Goal: Task Accomplishment & Management: Use online tool/utility

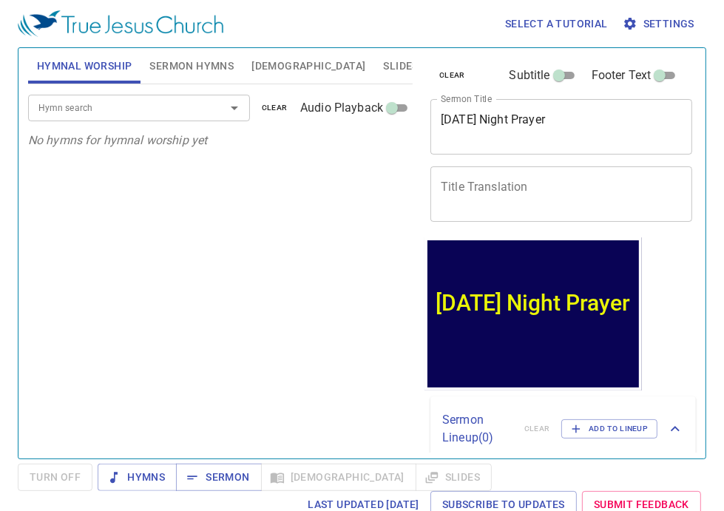
click at [75, 117] on div "Hymn search" at bounding box center [139, 108] width 222 height 26
click at [63, 109] on input "Hymn search" at bounding box center [117, 107] width 169 height 17
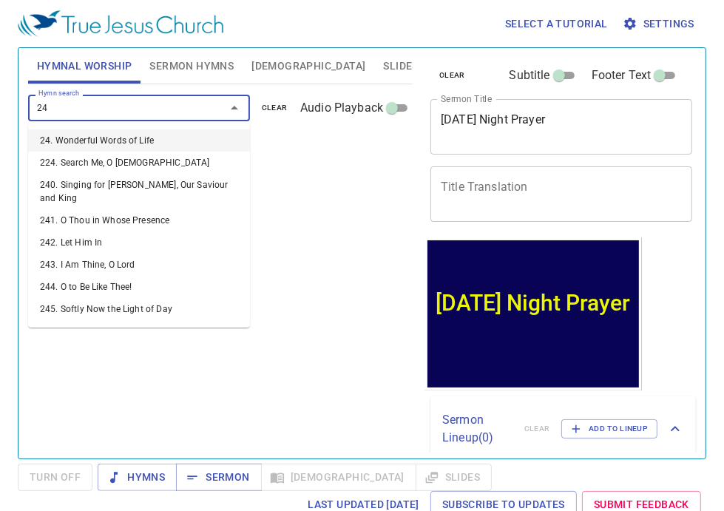
type input "242"
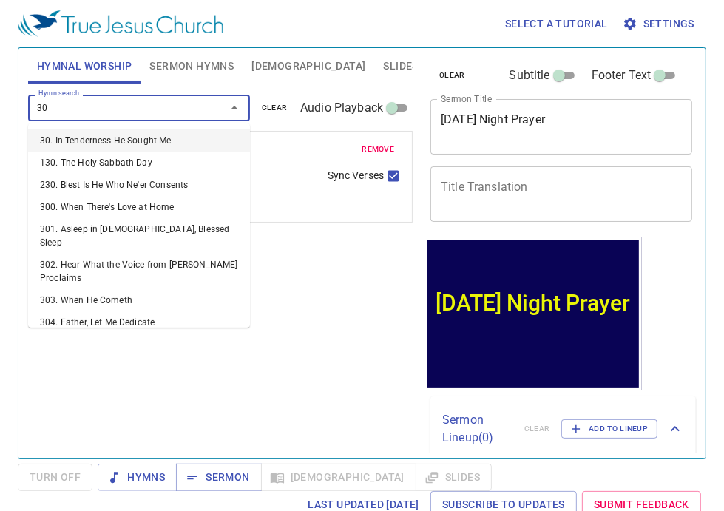
type input "306"
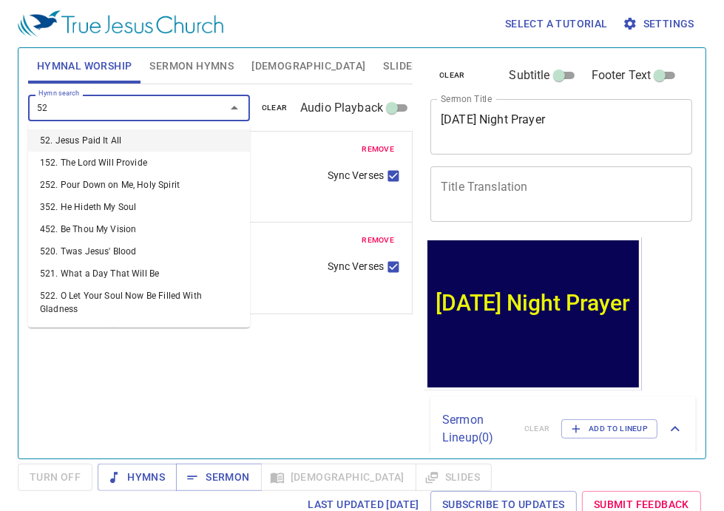
type input "524"
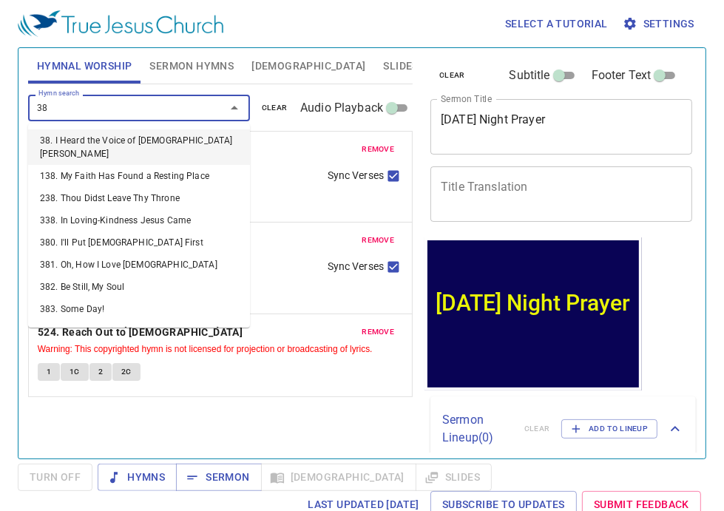
type input "387"
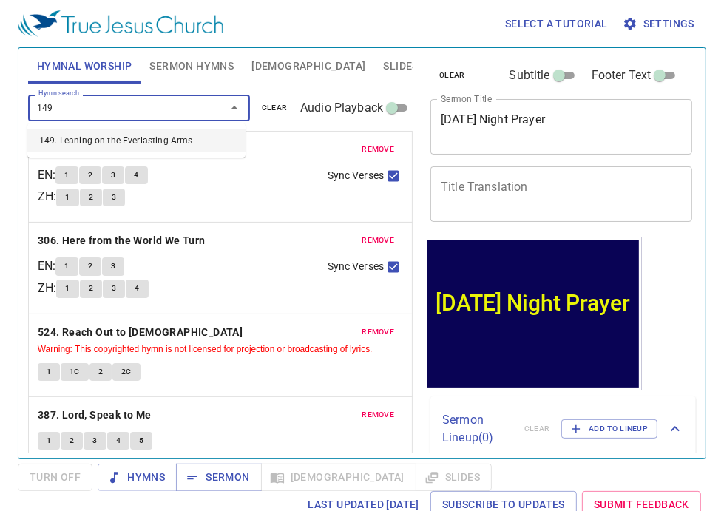
type input "149"
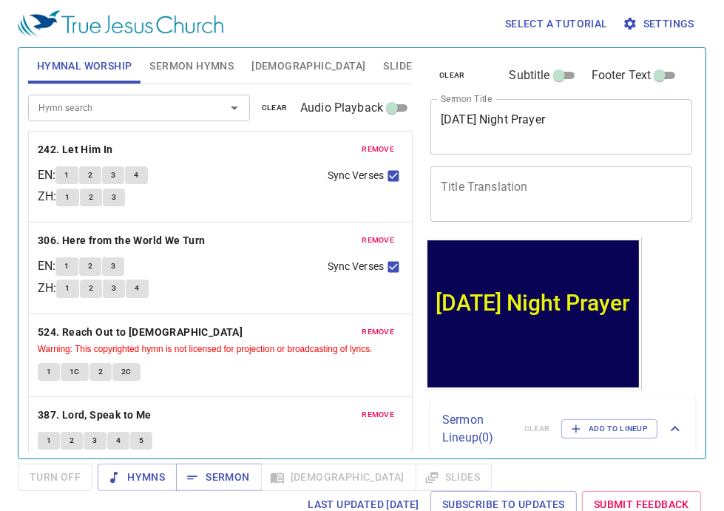
click at [187, 63] on span "Sermon Hymns" at bounding box center [191, 66] width 84 height 18
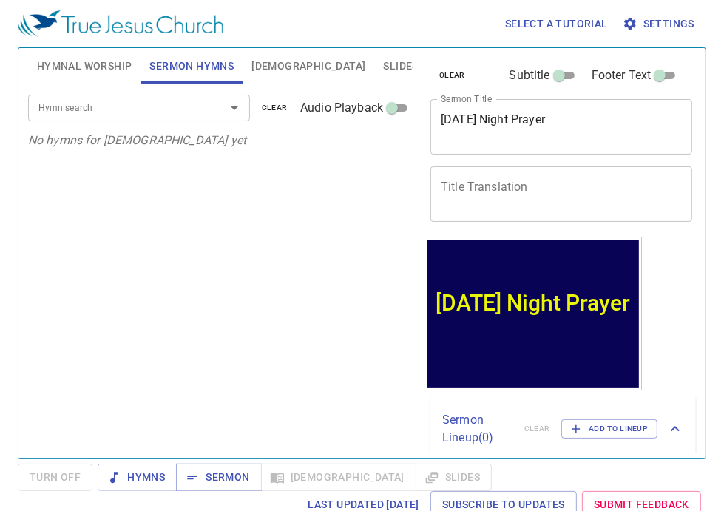
click at [99, 113] on input "Hymn search" at bounding box center [117, 107] width 169 height 17
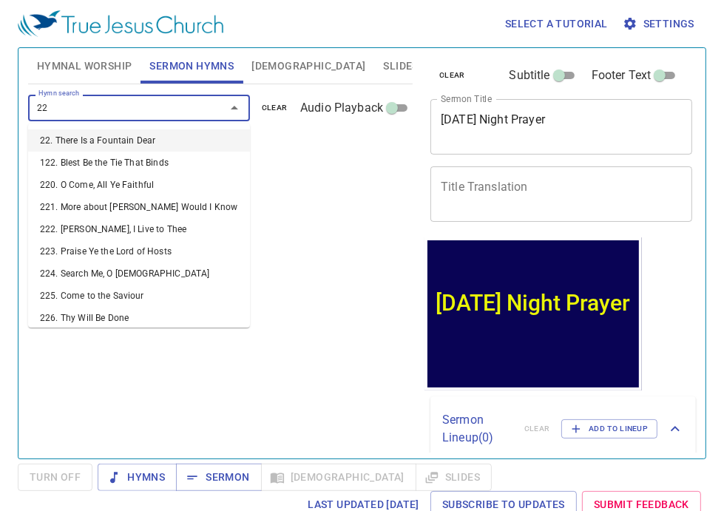
type input "224"
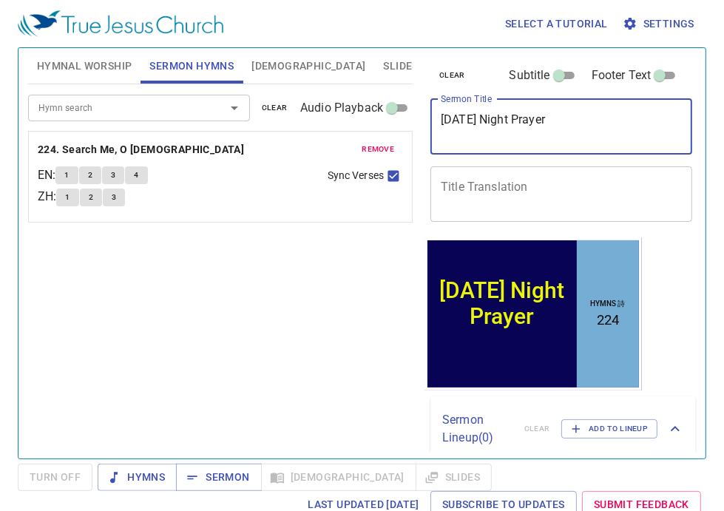
drag, startPoint x: 574, startPoint y: 123, endPoint x: 439, endPoint y: 128, distance: 134.7
click at [439, 128] on div "Sunday Night Prayer x Sermon Title" at bounding box center [562, 126] width 262 height 55
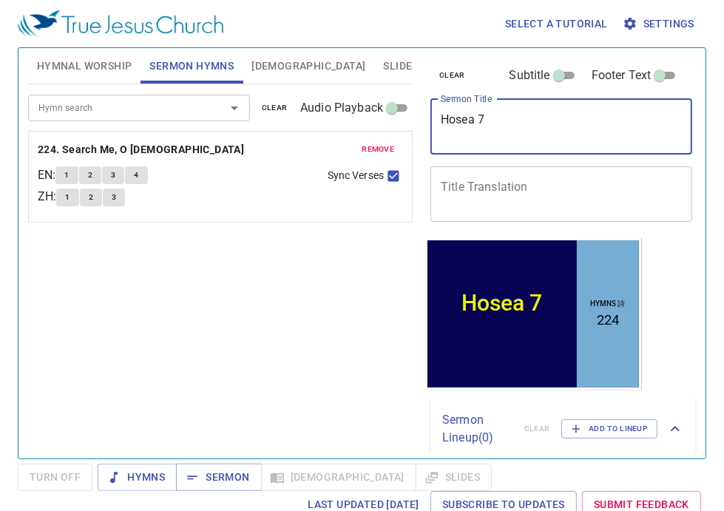
type textarea "Hosea 7"
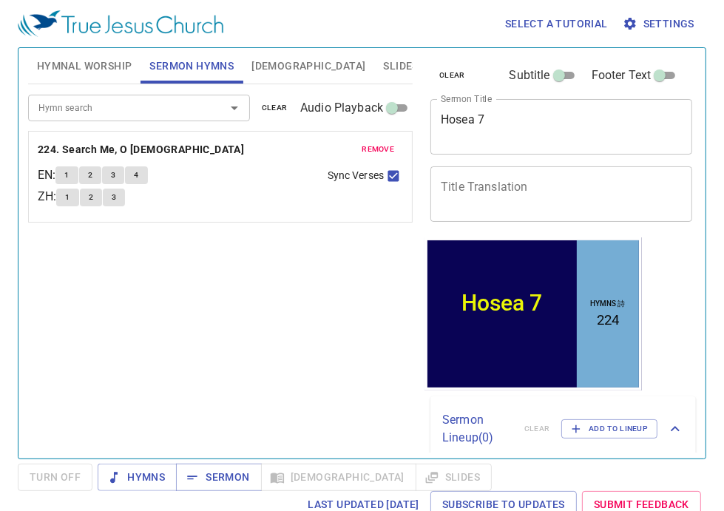
click at [456, 192] on textarea "Title Translation" at bounding box center [561, 194] width 241 height 28
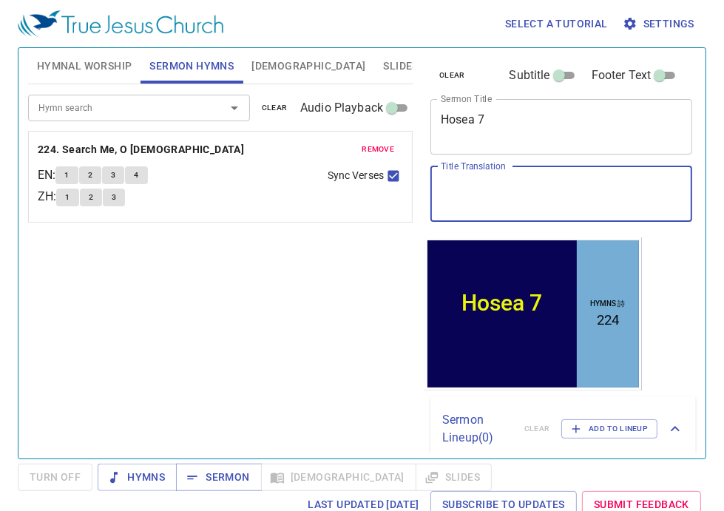
paste textarea "何西阿書 7"
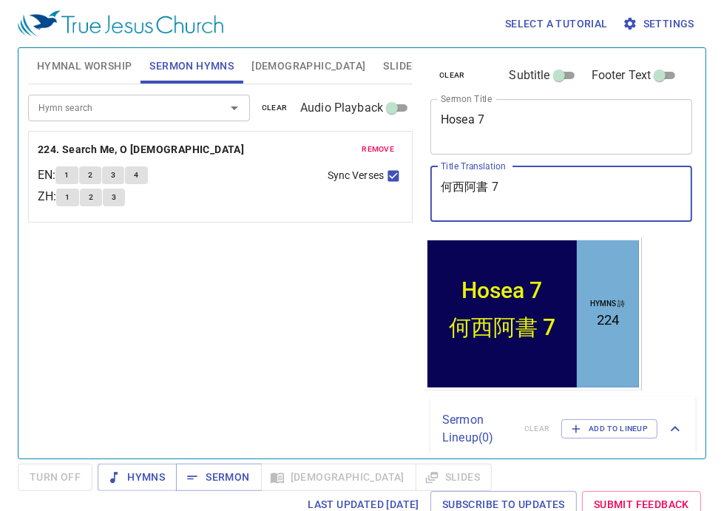
type textarea "何西阿書 7"
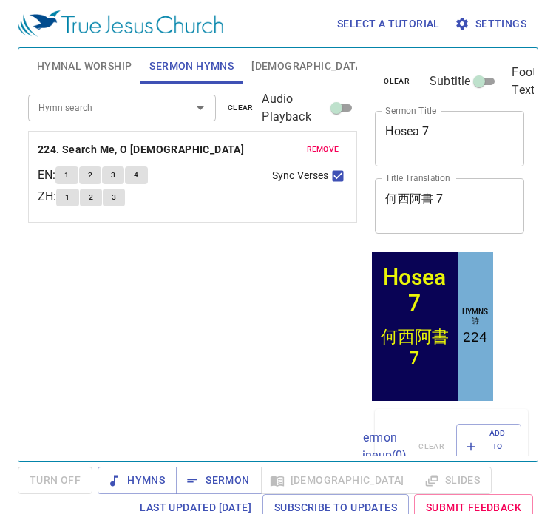
click at [135, 482] on span "Hymns" at bounding box center [136, 480] width 55 height 18
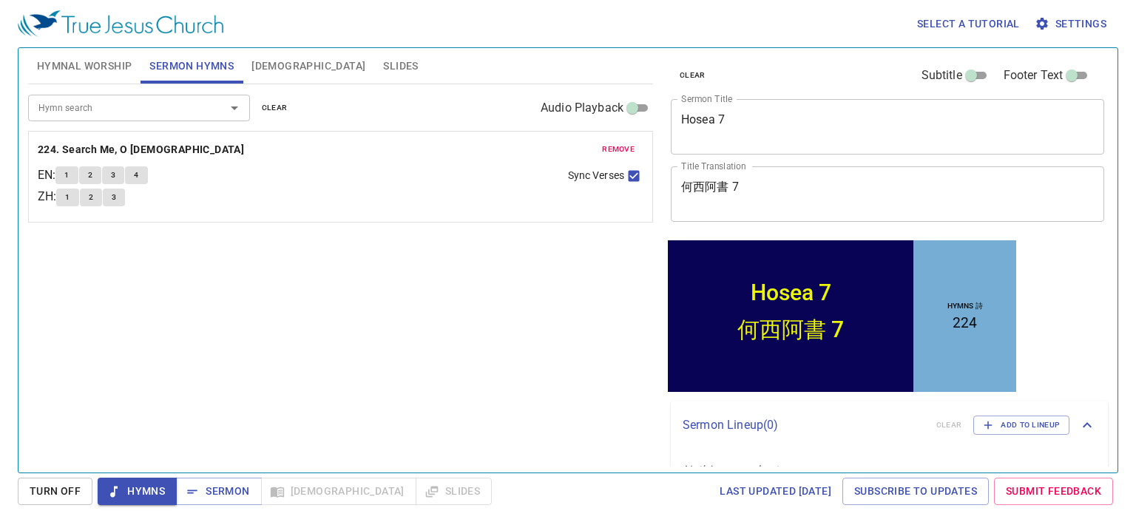
click at [1093, 26] on span "Settings" at bounding box center [1072, 24] width 69 height 18
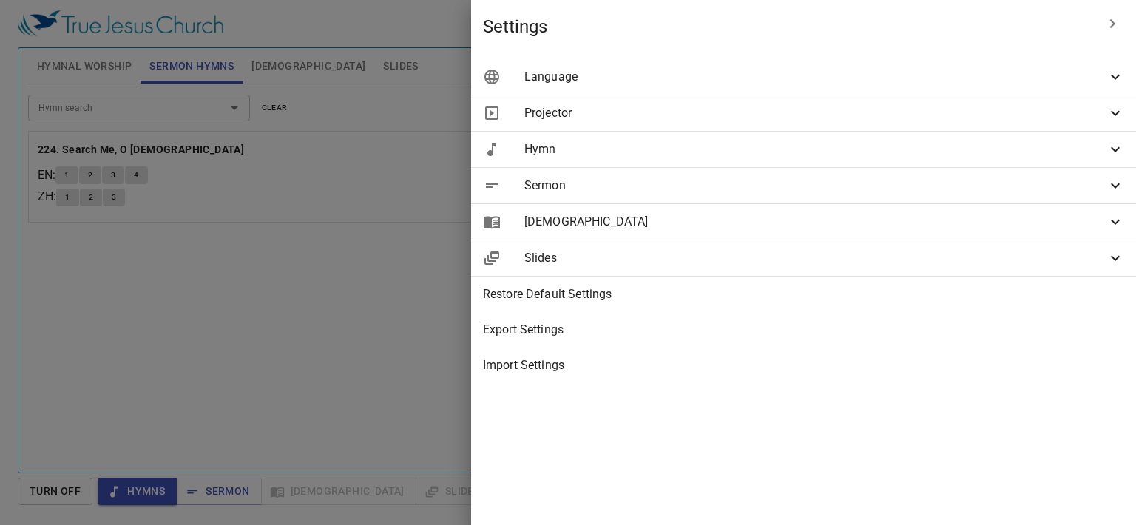
click at [1113, 149] on icon at bounding box center [1115, 149] width 9 height 5
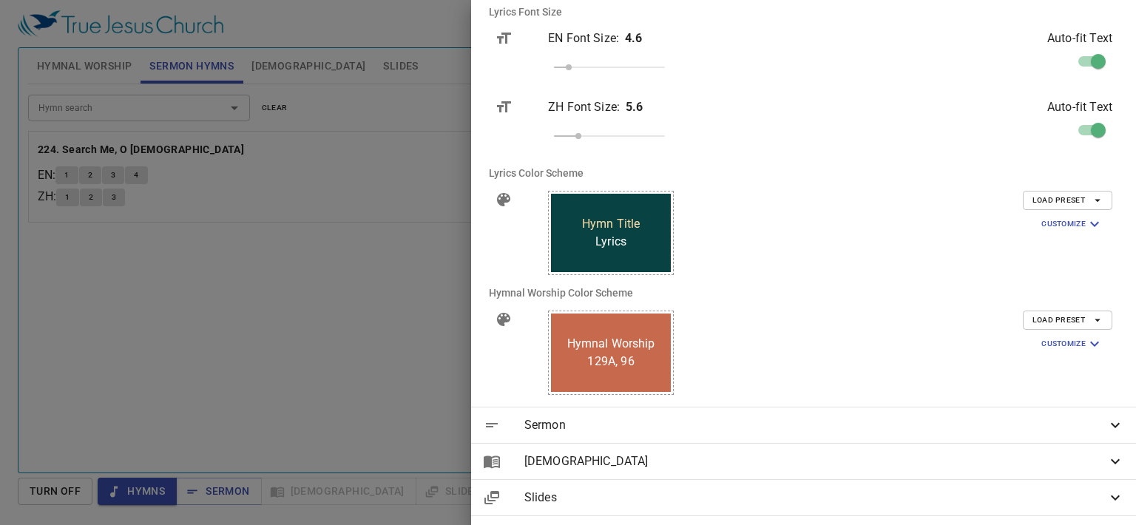
scroll to position [411, 0]
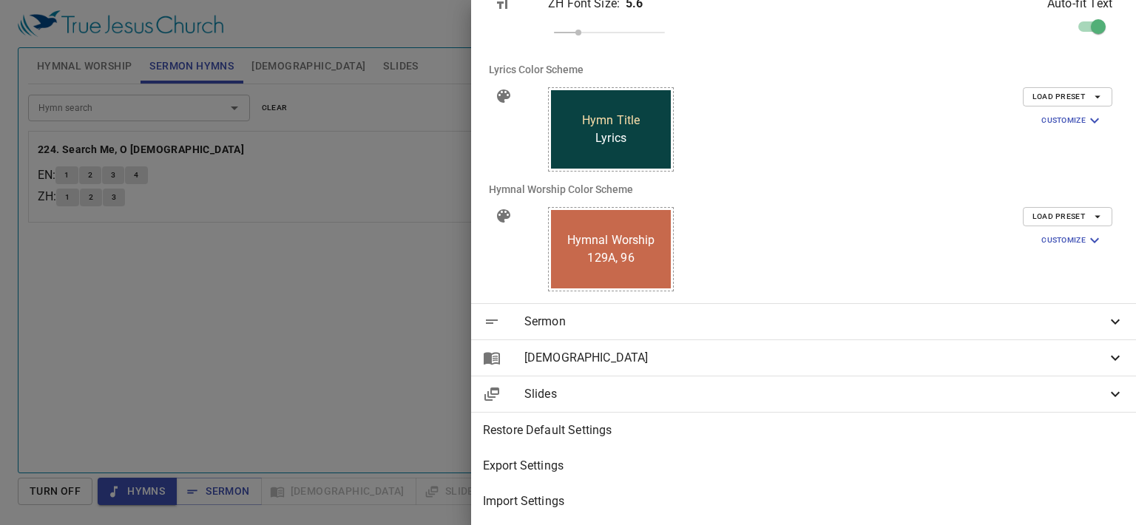
click at [641, 112] on span "Hymn Title" at bounding box center [611, 121] width 58 height 18
click at [641, 117] on span "Hymn Title" at bounding box center [611, 121] width 58 height 18
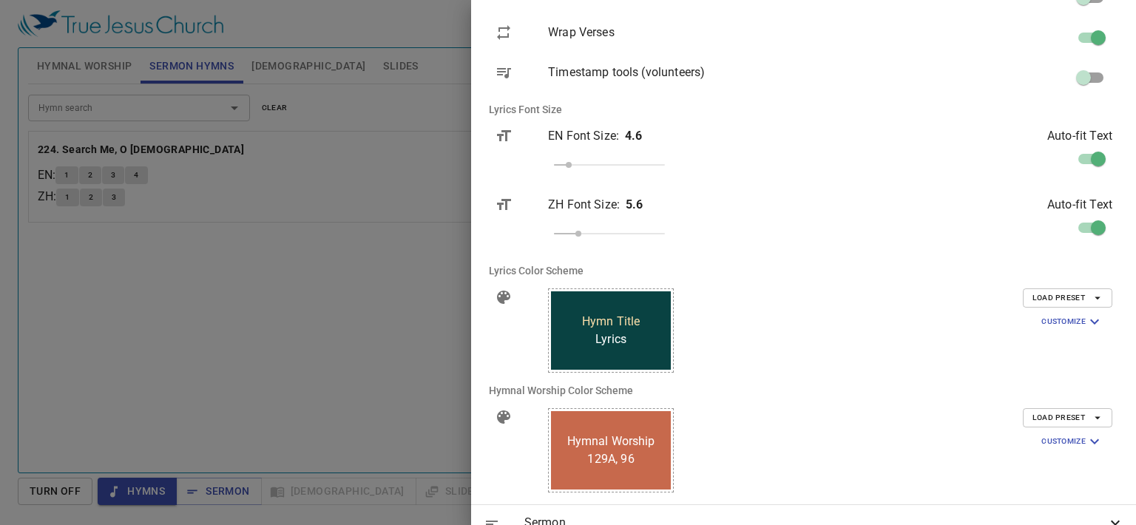
scroll to position [263, 0]
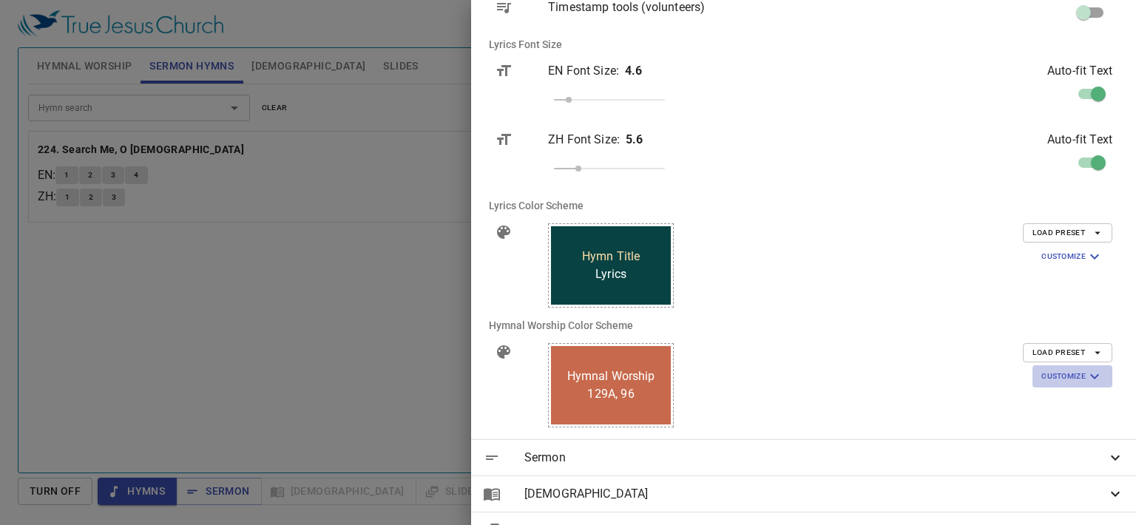
click at [1086, 374] on icon "button" at bounding box center [1095, 377] width 18 height 18
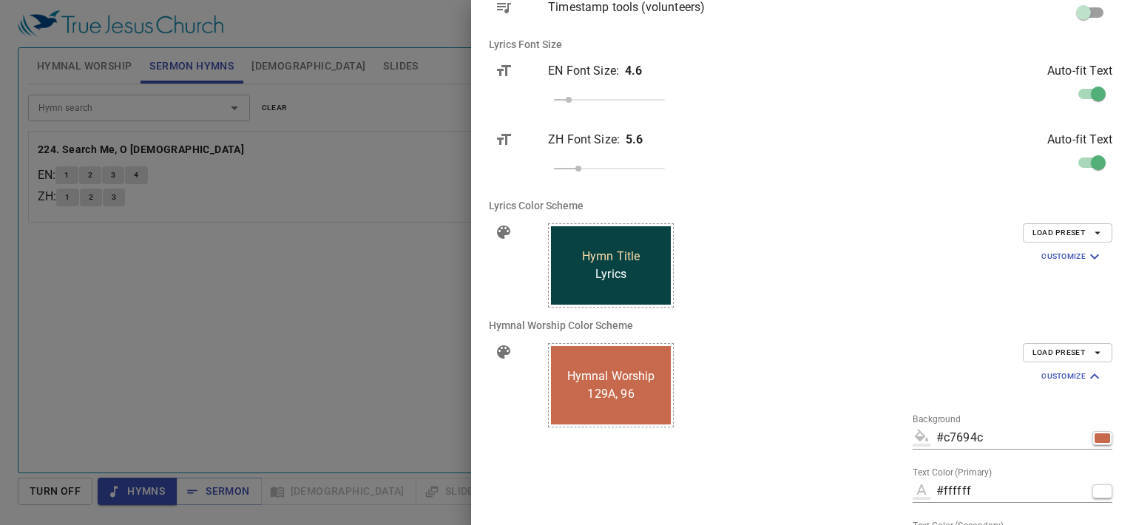
scroll to position [411, 0]
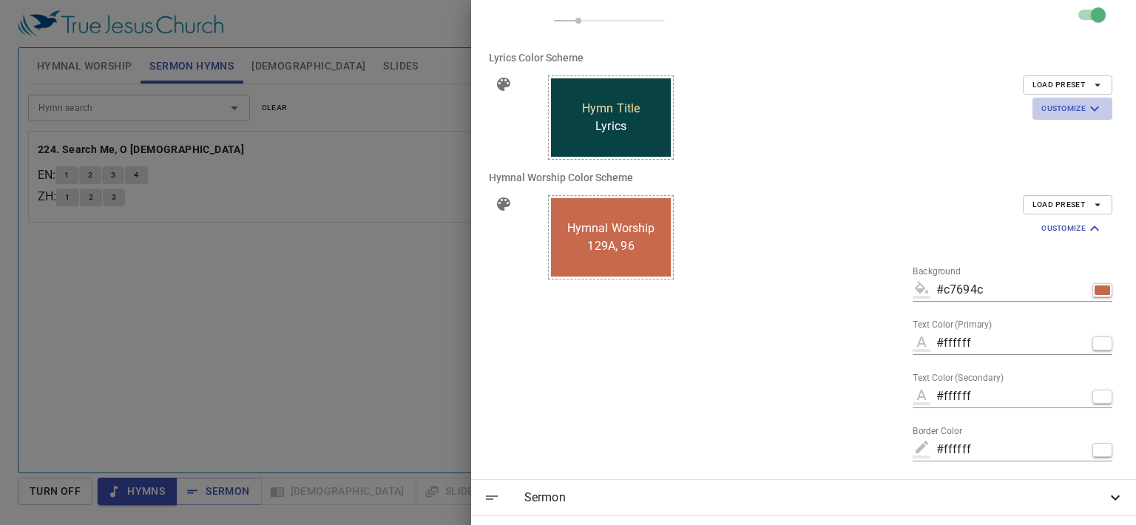
click at [1090, 109] on icon "button" at bounding box center [1094, 109] width 9 height 5
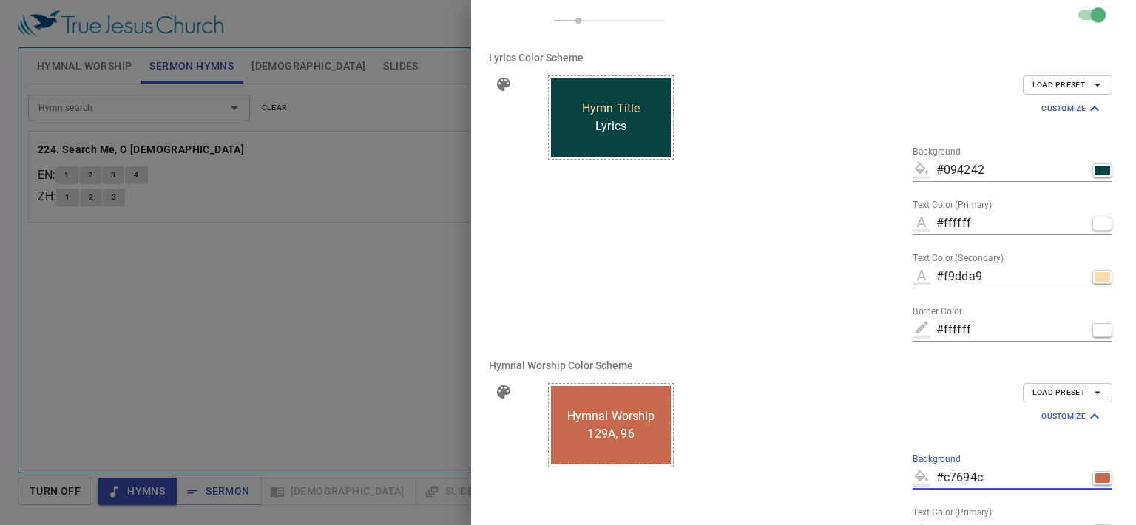
drag, startPoint x: 1036, startPoint y: 478, endPoint x: 994, endPoint y: 480, distance: 41.5
click at [994, 480] on input "#c7694c" at bounding box center [1012, 478] width 150 height 24
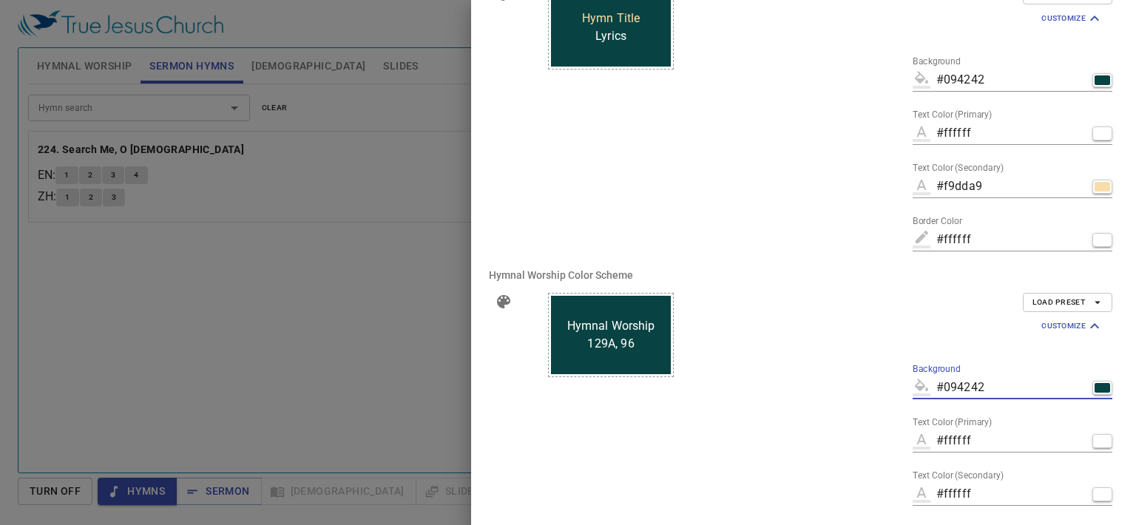
scroll to position [559, 0]
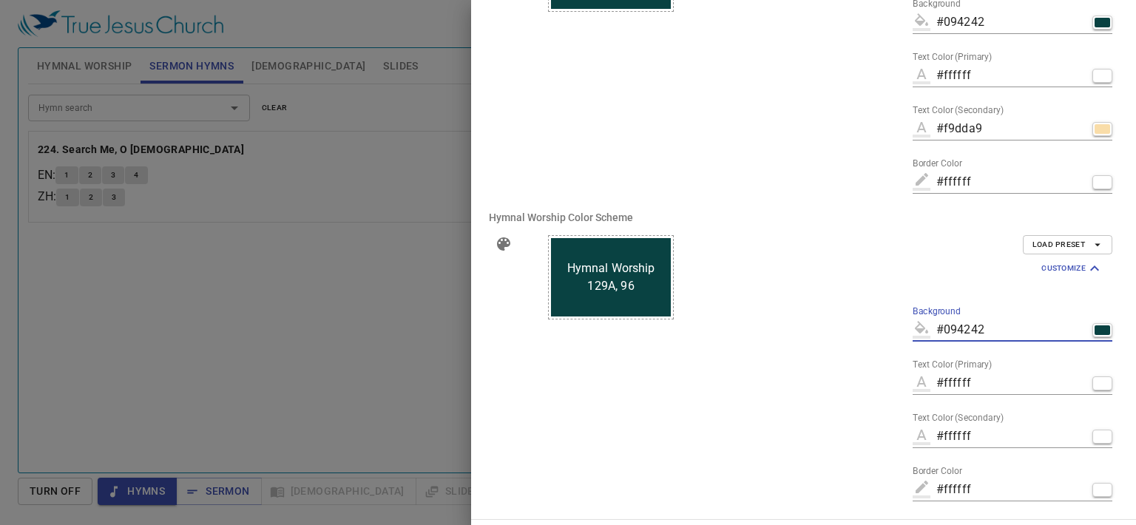
type input "#094242"
drag, startPoint x: 1030, startPoint y: 436, endPoint x: 993, endPoint y: 439, distance: 37.1
click at [993, 439] on input "#ffffff" at bounding box center [1012, 437] width 150 height 24
type input "#f9dda9"
click at [817, 418] on div "129A, 96 Hymnal Worship Accent" at bounding box center [696, 371] width 321 height 296
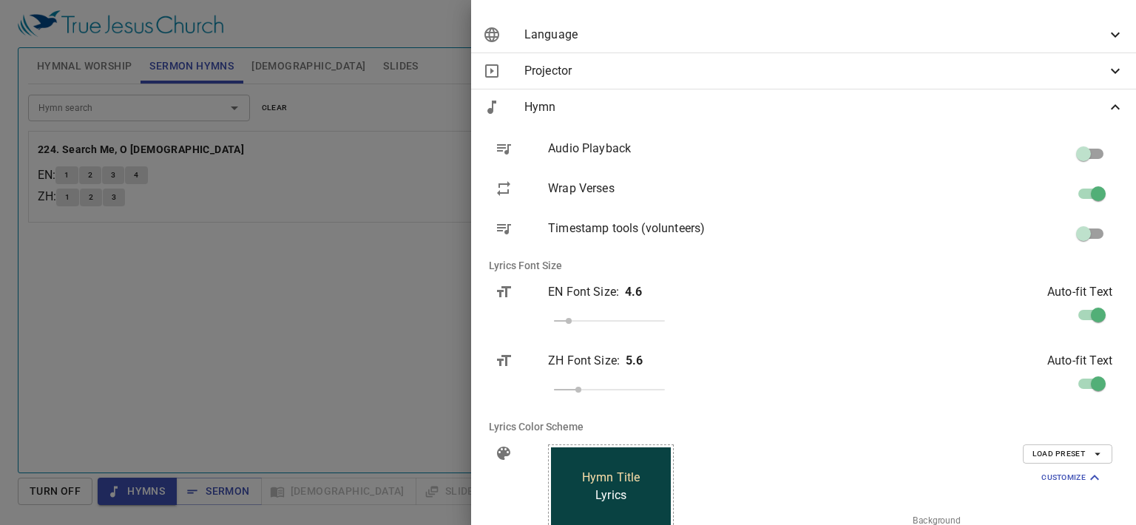
scroll to position [0, 0]
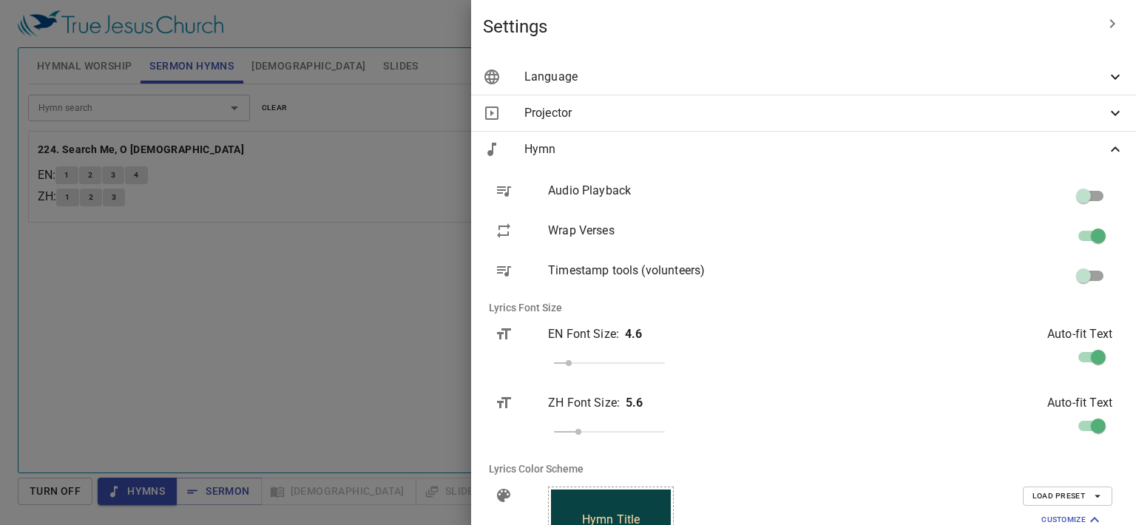
click at [1104, 27] on icon "button" at bounding box center [1113, 24] width 18 height 18
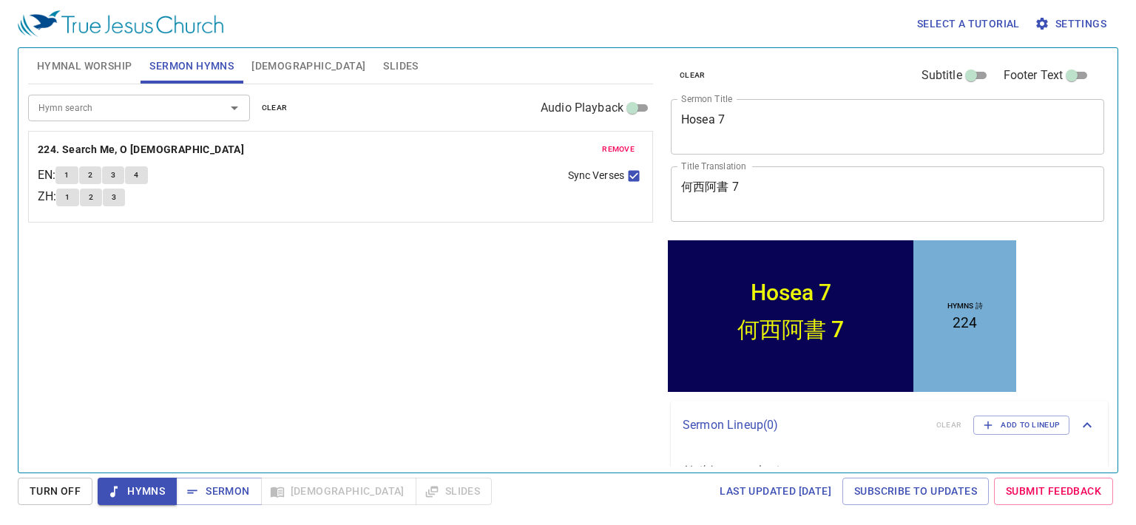
click at [231, 488] on span "Sermon" at bounding box center [218, 491] width 61 height 18
click at [149, 496] on span "Hymns" at bounding box center [136, 491] width 55 height 18
click at [1070, 19] on span "Settings" at bounding box center [1072, 24] width 69 height 18
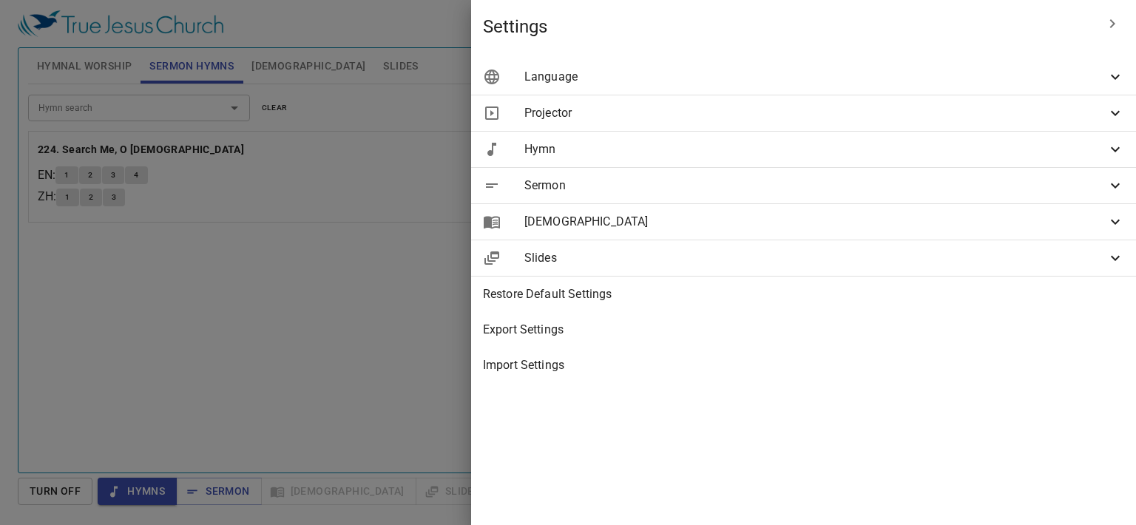
click at [1119, 147] on icon at bounding box center [1115, 149] width 9 height 5
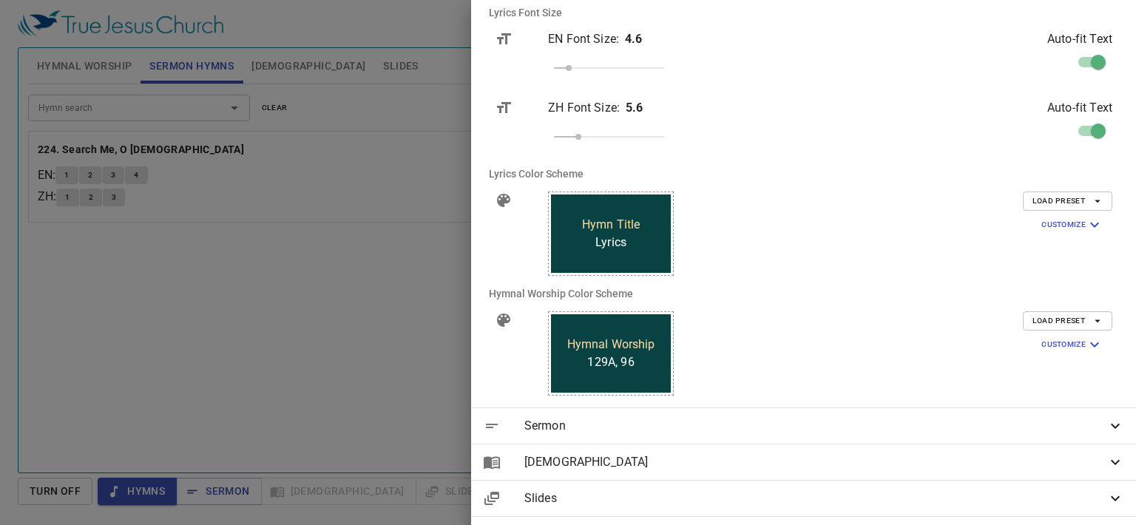
scroll to position [296, 0]
click at [1090, 346] on icon "button" at bounding box center [1094, 344] width 9 height 5
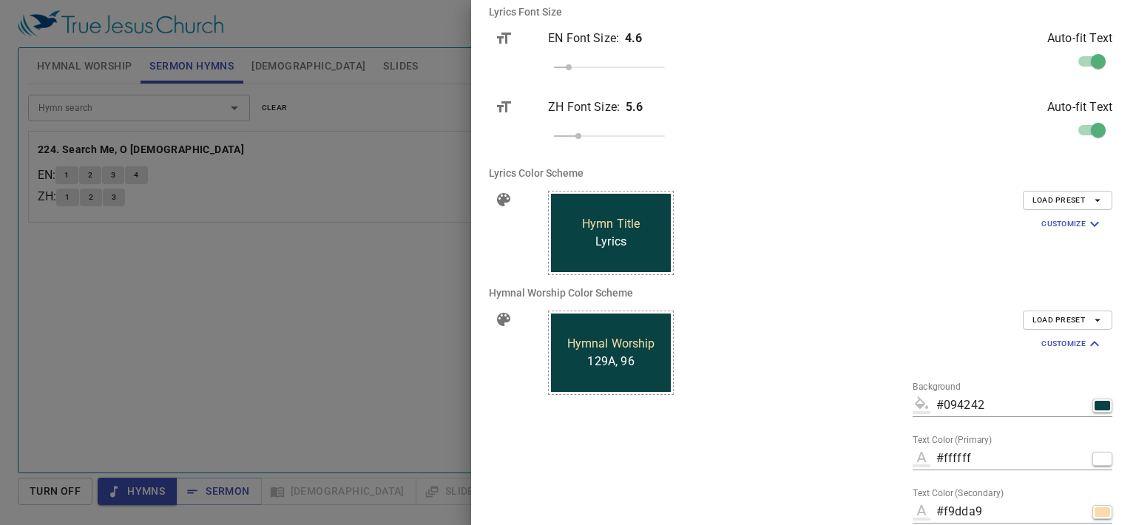
click at [1033, 406] on input "#094242" at bounding box center [1012, 406] width 150 height 24
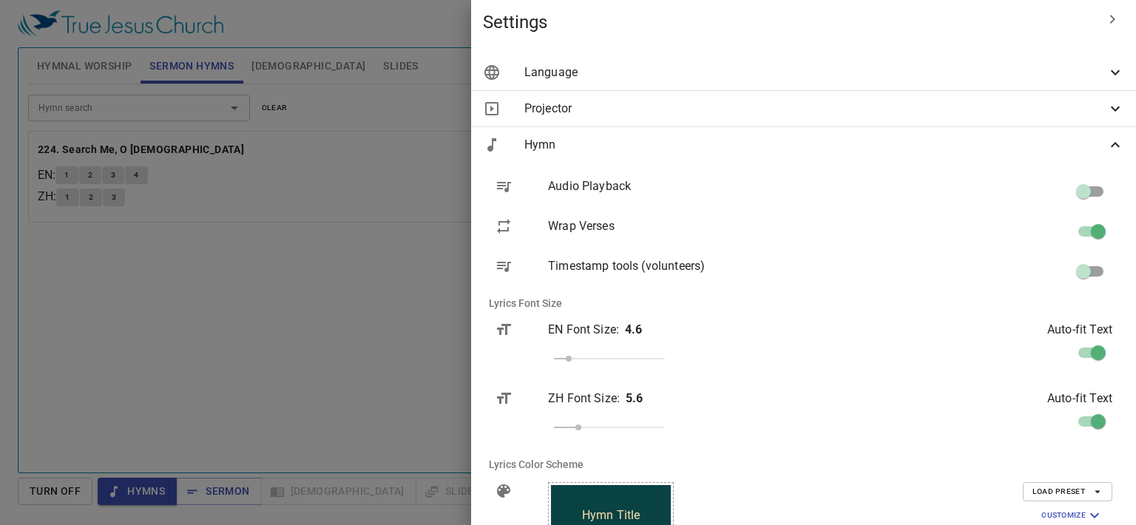
scroll to position [0, 0]
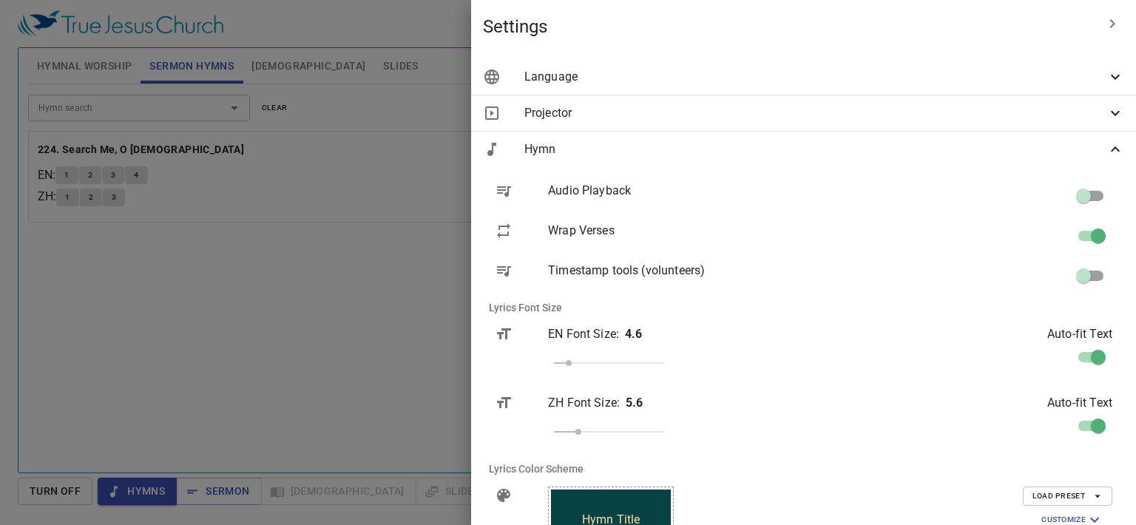
type input "#094292"
click at [1104, 21] on icon "button" at bounding box center [1113, 24] width 18 height 18
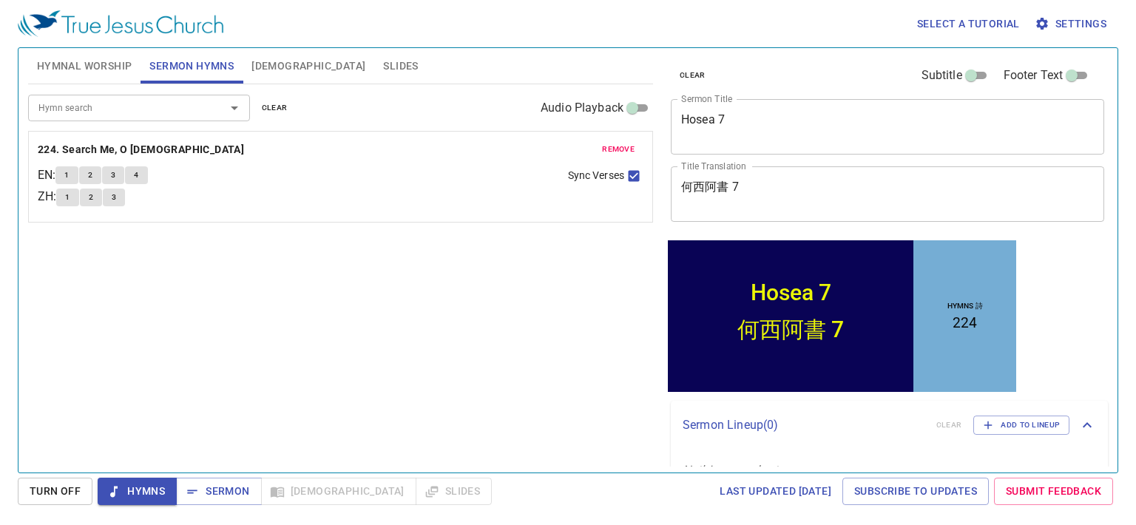
click at [1080, 24] on span "Settings" at bounding box center [1072, 24] width 69 height 18
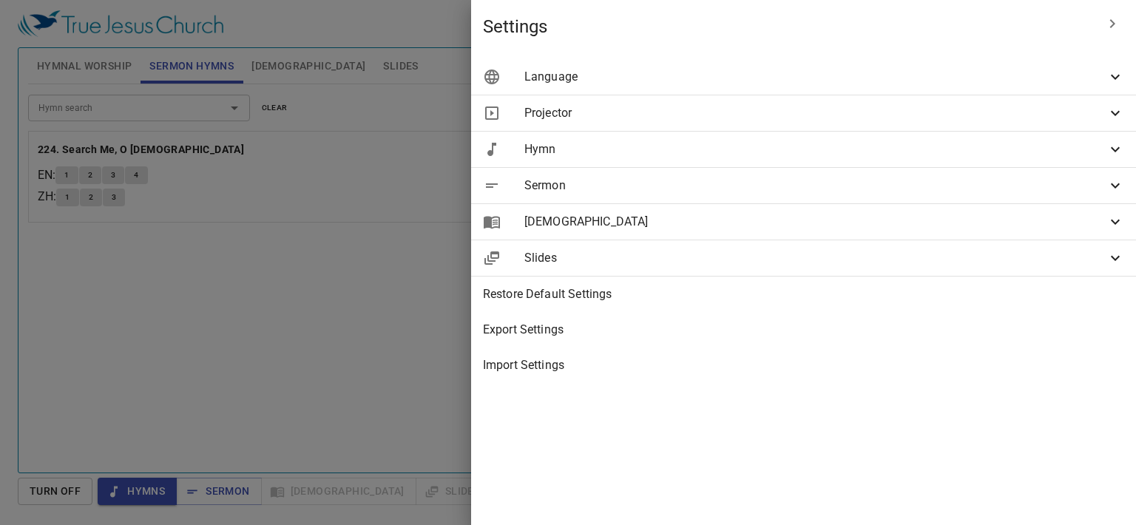
click at [1116, 181] on icon at bounding box center [1116, 186] width 18 height 18
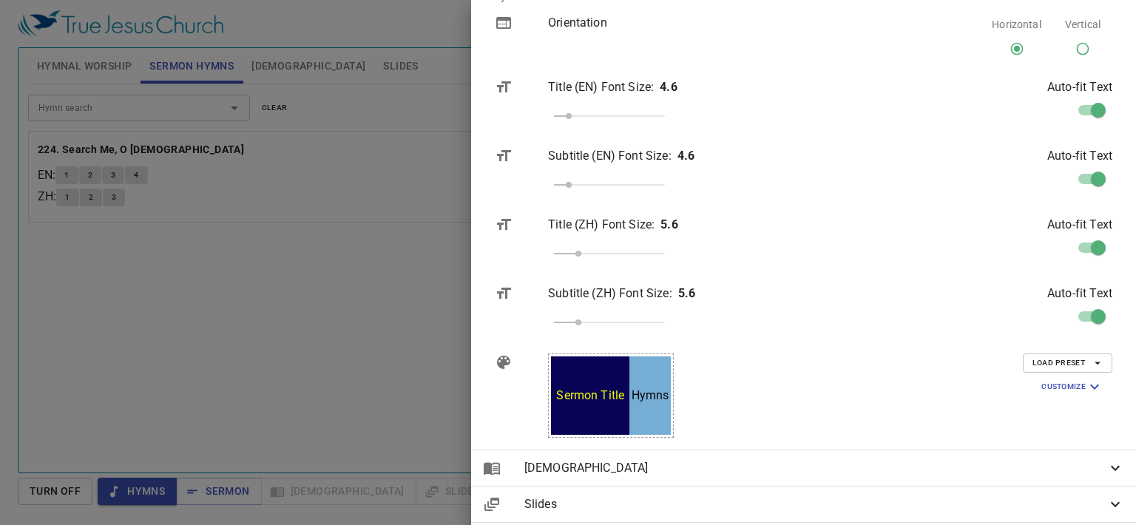
scroll to position [296, 0]
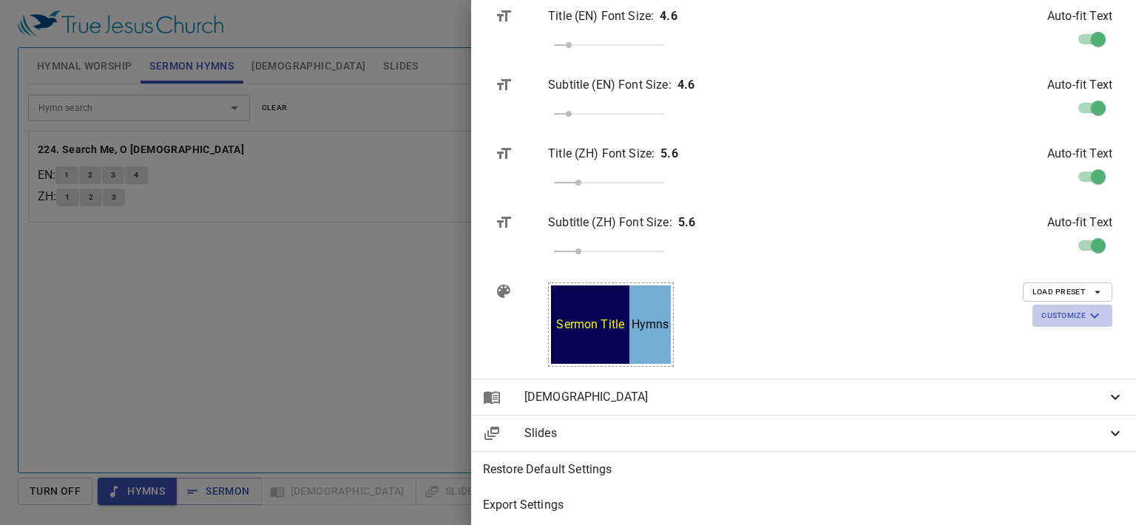
click at [1090, 317] on icon "button" at bounding box center [1094, 316] width 9 height 5
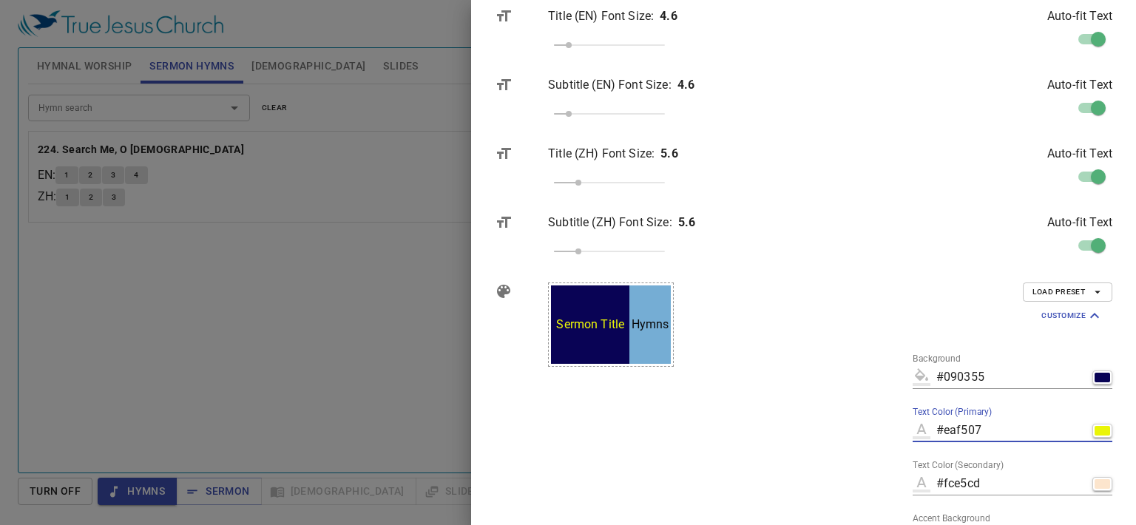
drag, startPoint x: 1033, startPoint y: 431, endPoint x: 994, endPoint y: 432, distance: 38.5
click at [994, 432] on input "#eaf507" at bounding box center [1012, 431] width 150 height 24
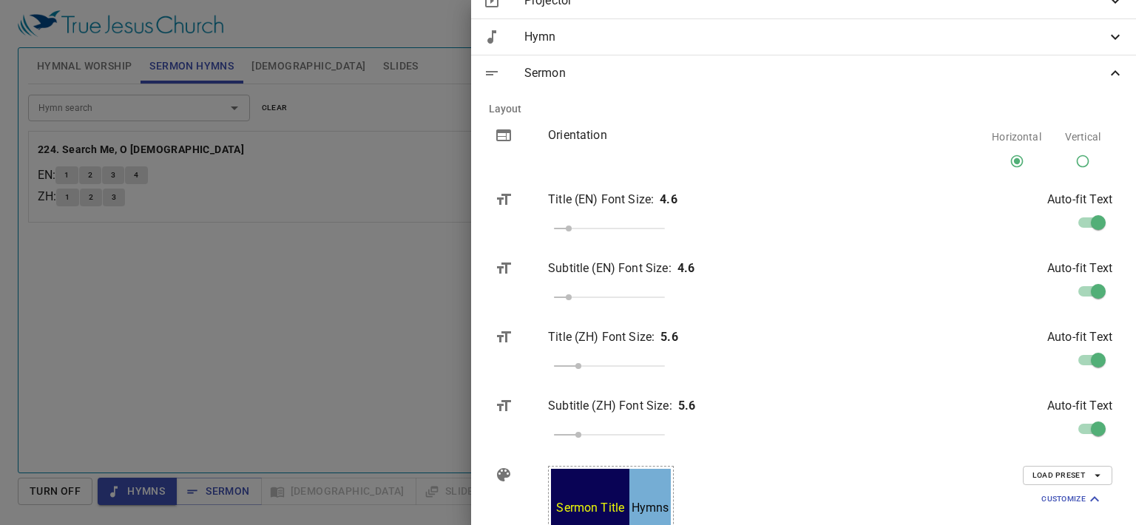
scroll to position [0, 0]
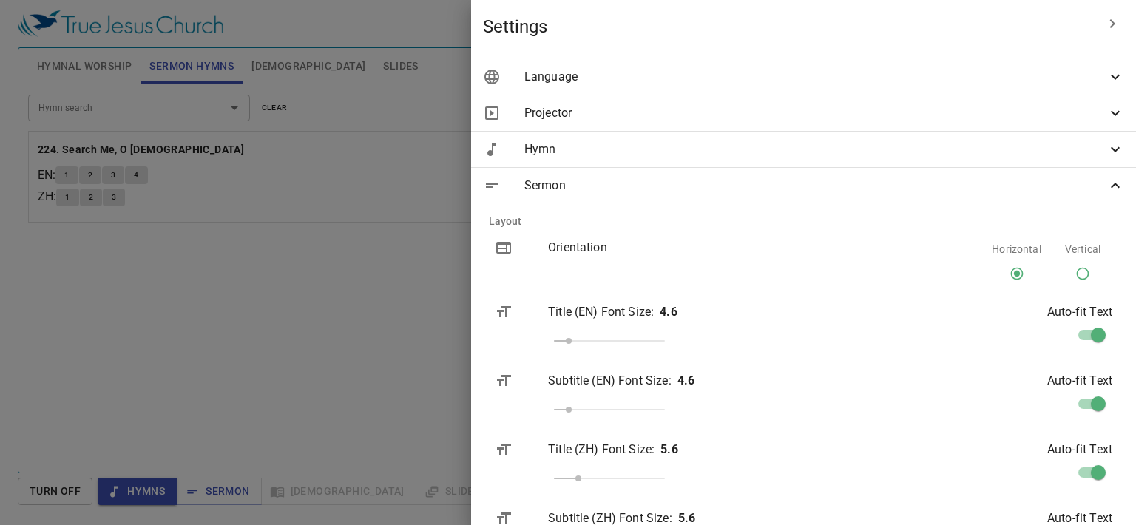
click at [1111, 148] on icon at bounding box center [1115, 149] width 9 height 5
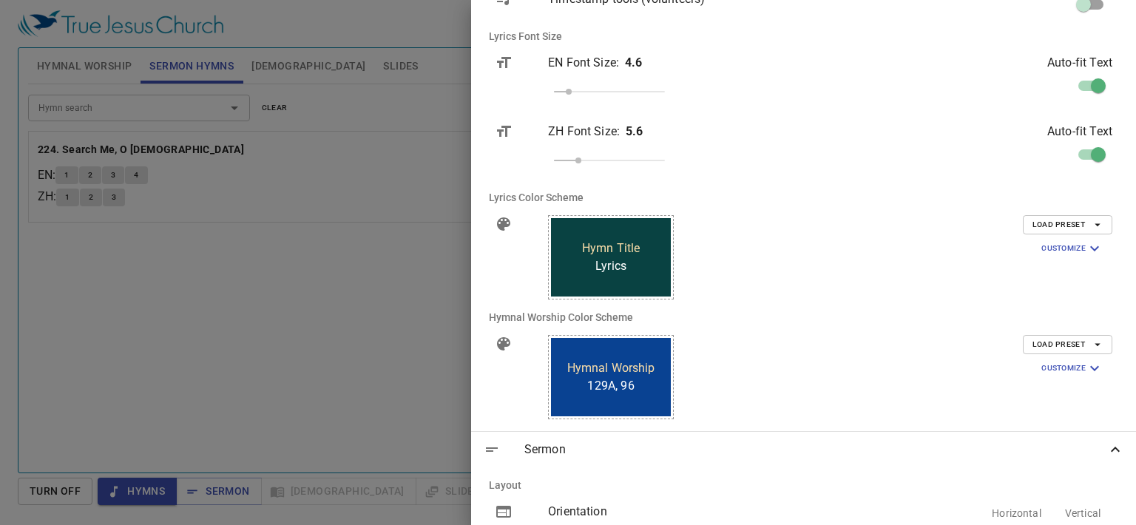
scroll to position [296, 0]
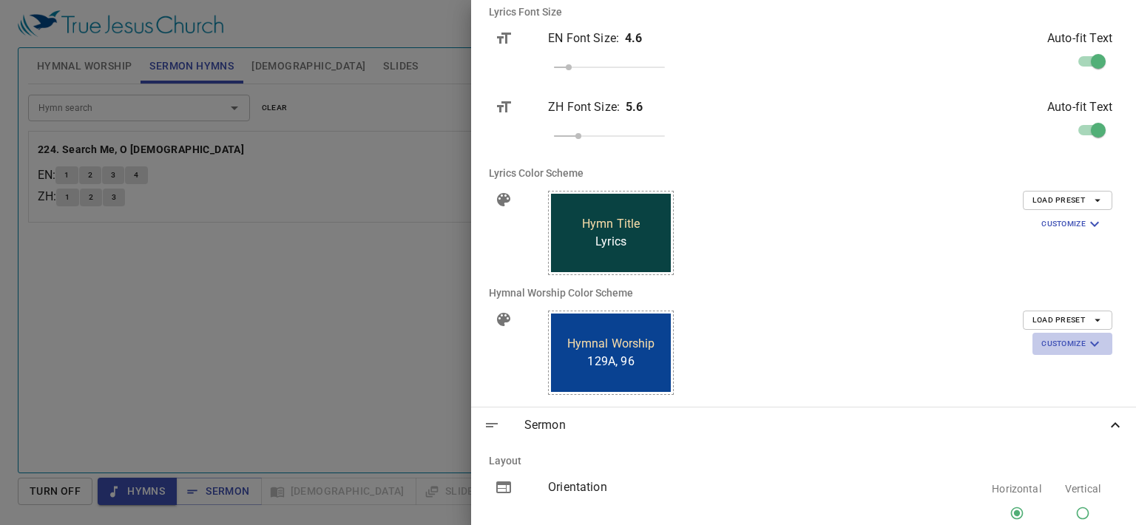
click at [1086, 343] on icon "button" at bounding box center [1095, 344] width 18 height 18
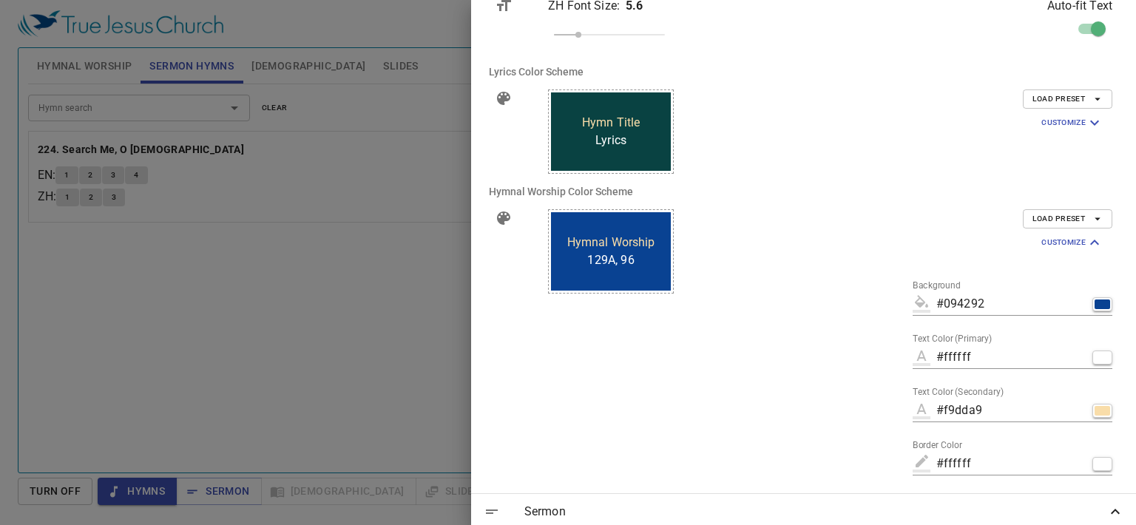
scroll to position [444, 0]
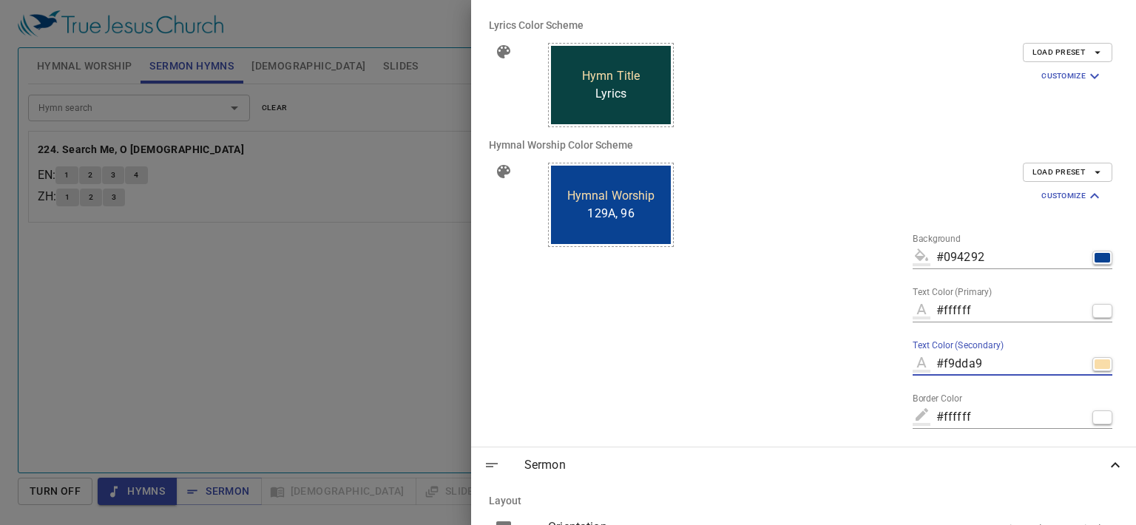
drag, startPoint x: 994, startPoint y: 363, endPoint x: 1036, endPoint y: 362, distance: 41.5
click at [1036, 362] on input "#f9dda9" at bounding box center [1012, 364] width 150 height 24
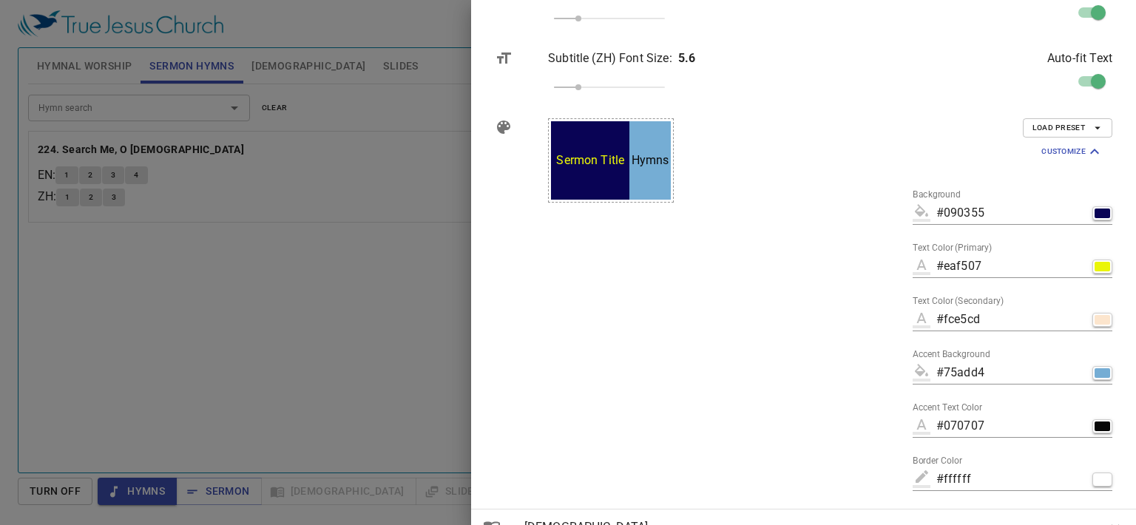
scroll to position [1332, 0]
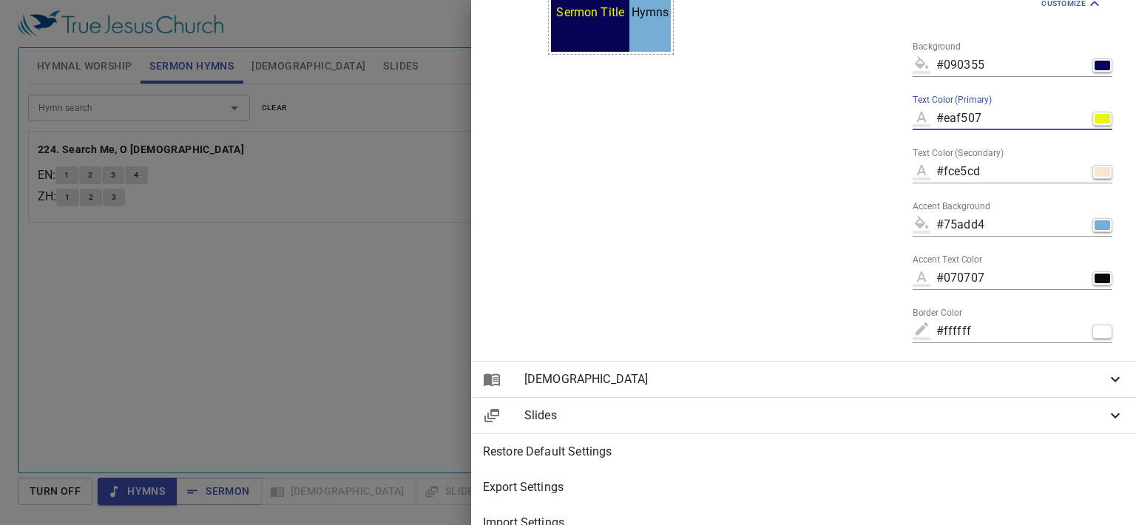
drag, startPoint x: 1035, startPoint y: 118, endPoint x: 995, endPoint y: 120, distance: 40.0
click at [995, 120] on input "#eaf507" at bounding box center [1012, 119] width 150 height 24
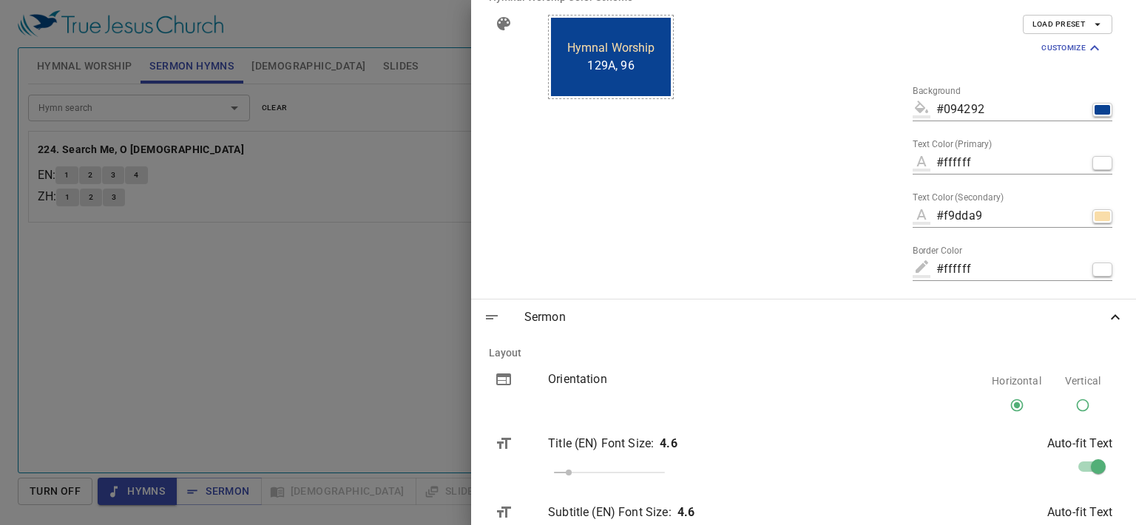
scroll to position [592, 0]
drag, startPoint x: 1035, startPoint y: 214, endPoint x: 994, endPoint y: 214, distance: 40.7
click at [994, 214] on input "#f9dda9" at bounding box center [1012, 216] width 150 height 24
paste input "eaf507"
drag, startPoint x: 997, startPoint y: 216, endPoint x: 1081, endPoint y: 276, distance: 102.9
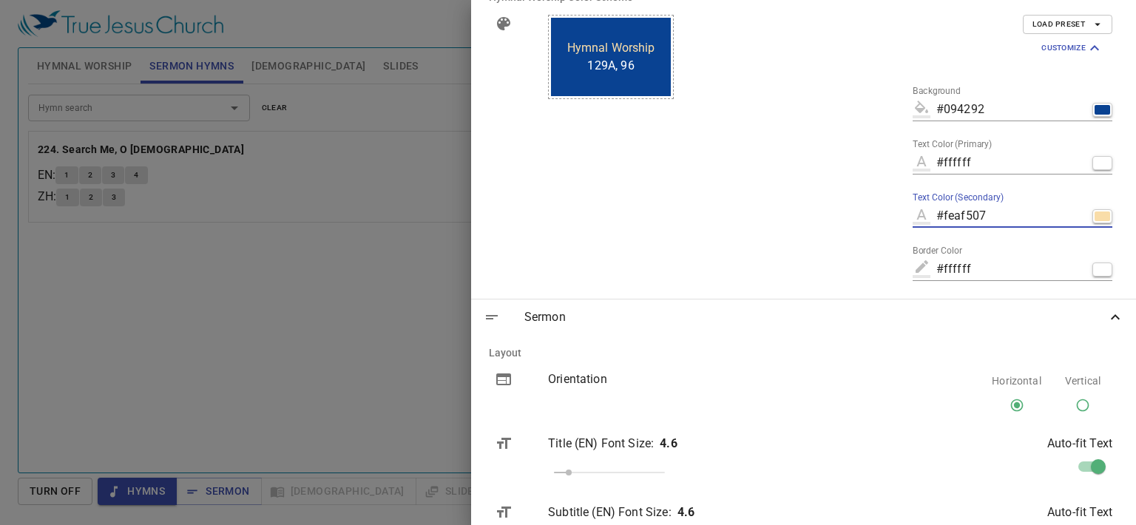
click at [999, 217] on input "#feaf507" at bounding box center [1012, 216] width 150 height 24
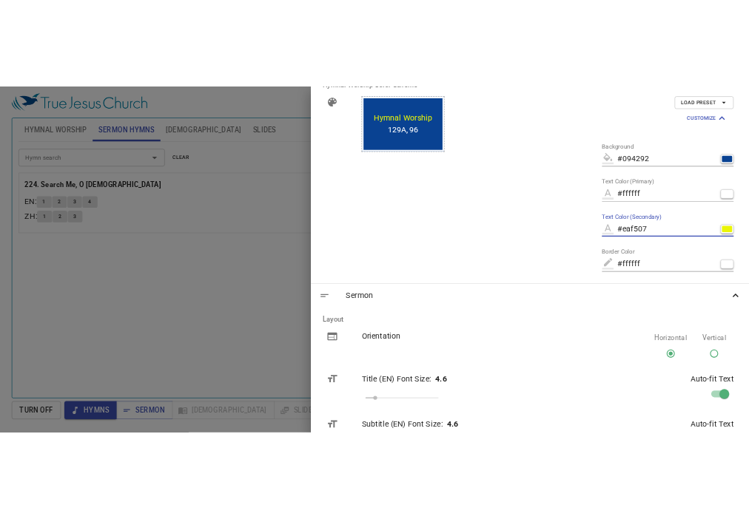
scroll to position [0, 0]
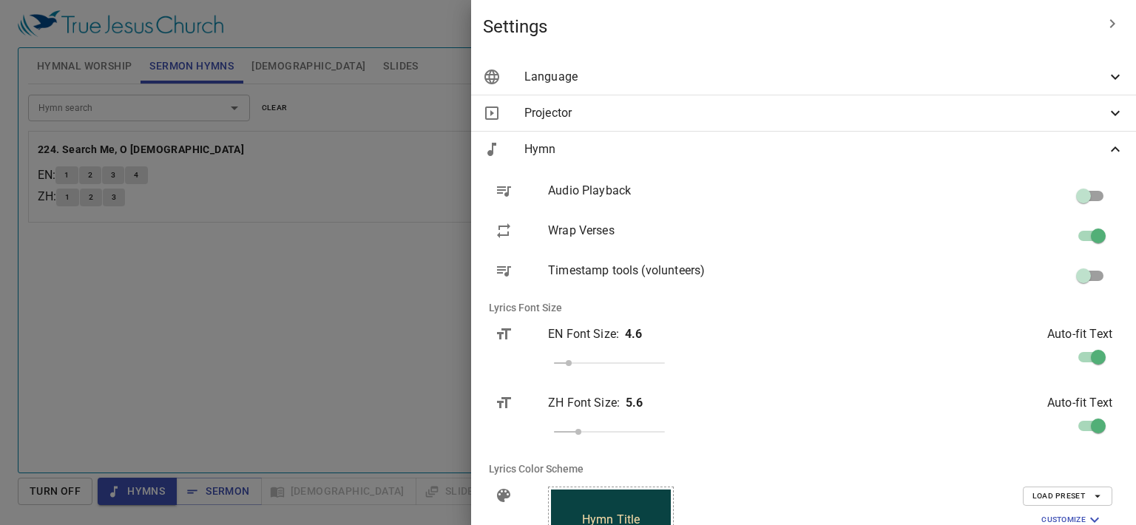
type input "#eaf507"
click at [1104, 27] on icon "button" at bounding box center [1113, 24] width 18 height 18
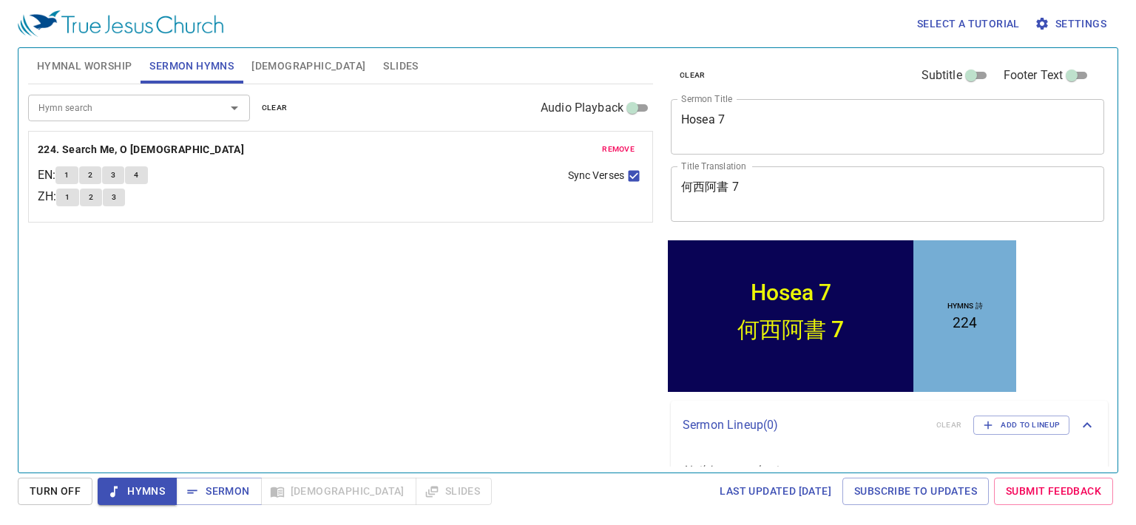
click at [75, 174] on button "1" at bounding box center [66, 175] width 22 height 18
click at [141, 498] on span "Hymns" at bounding box center [136, 491] width 55 height 18
click at [80, 148] on b "224. Search Me, O [DEMOGRAPHIC_DATA]" at bounding box center [141, 150] width 206 height 18
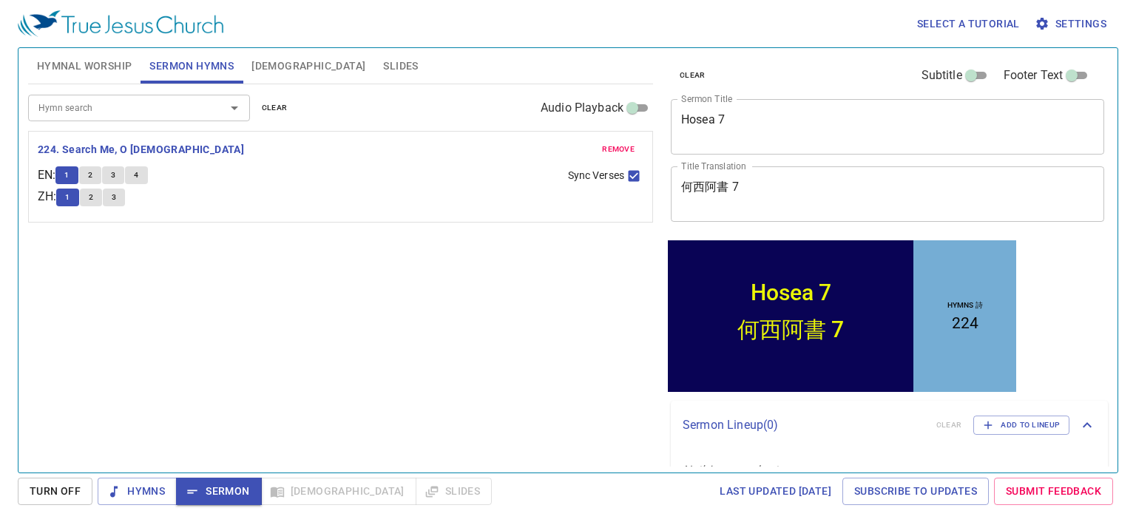
click at [152, 496] on span "Hymns" at bounding box center [136, 491] width 55 height 18
click at [70, 61] on span "Hymnal Worship" at bounding box center [84, 66] width 95 height 18
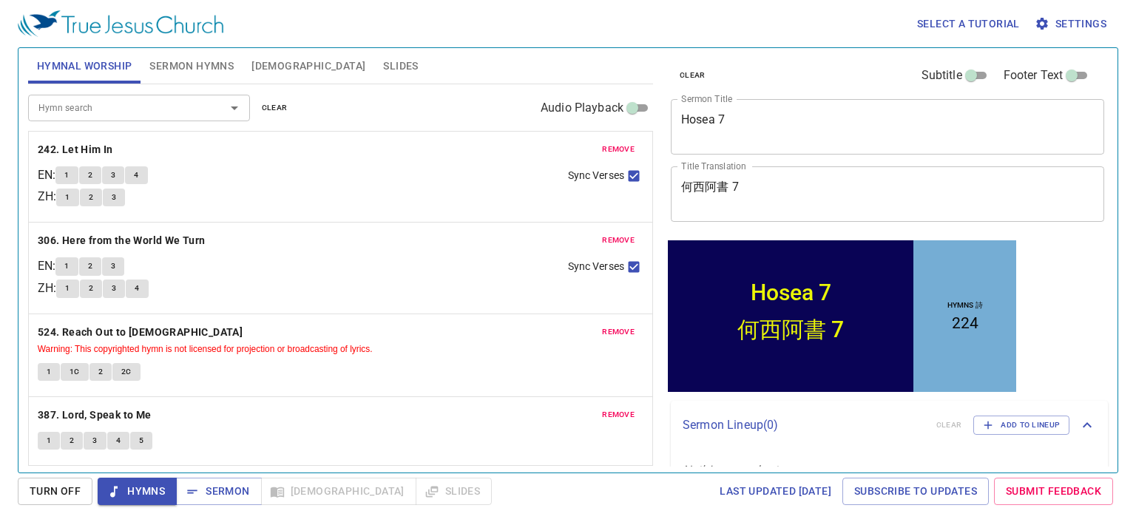
click at [71, 143] on b "242. Let Him In" at bounding box center [75, 150] width 75 height 18
click at [299, 163] on div "remove 242. Let Him In EN : 1 2 3 4 ZH : 1 2 3 Sync Verses" at bounding box center [341, 177] width 624 height 90
click at [462, 336] on p "524. Reach Out to Jesus Warning: This copyrighted hymn is not licensed for proj…" at bounding box center [341, 339] width 606 height 33
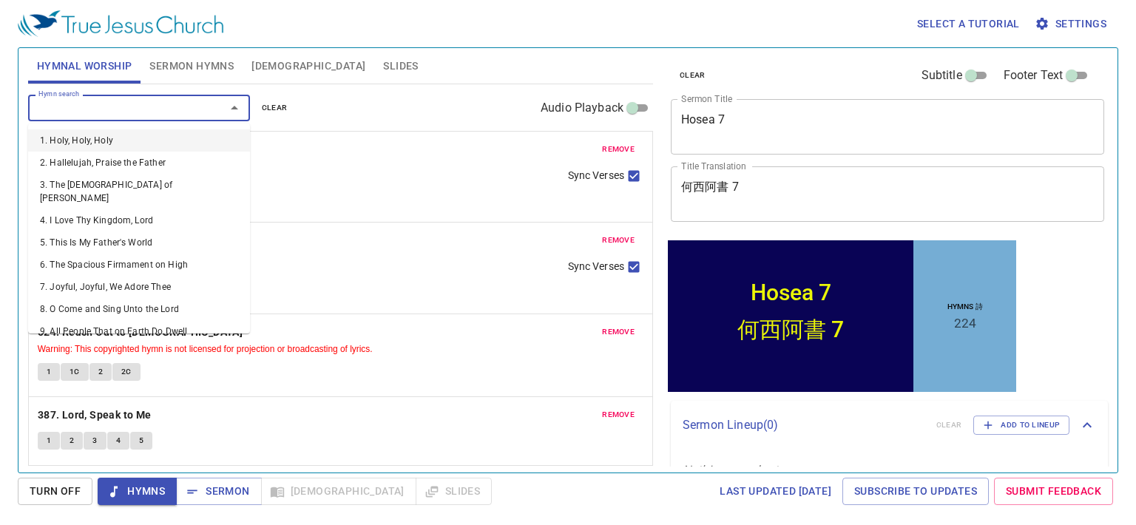
click at [133, 107] on input "Hymn search" at bounding box center [117, 107] width 169 height 17
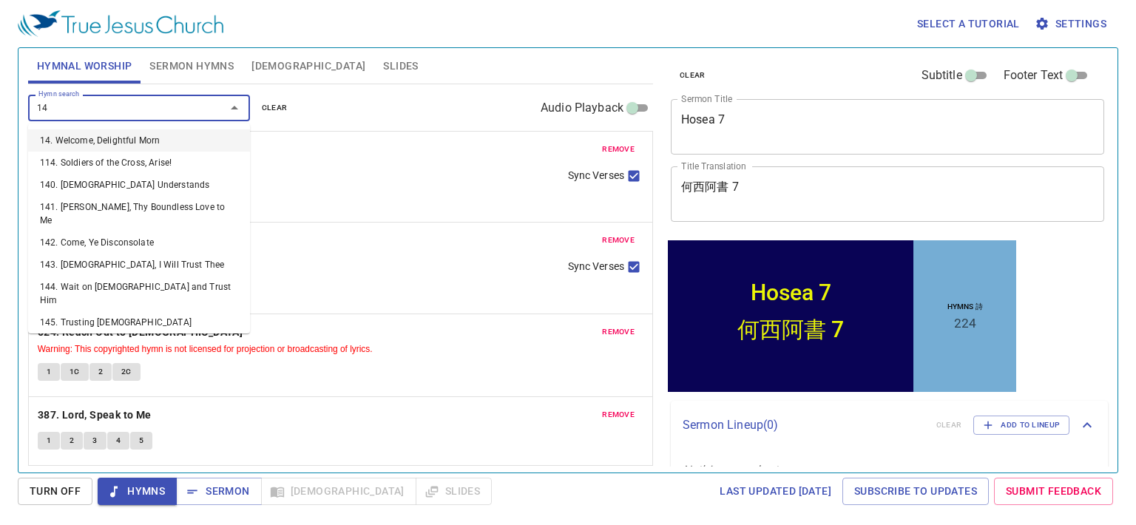
type input "149"
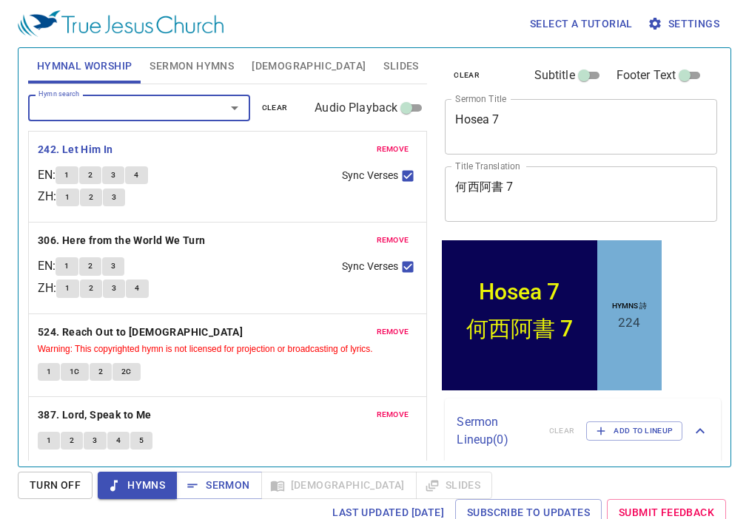
click at [69, 175] on span "1" at bounding box center [66, 175] width 4 height 13
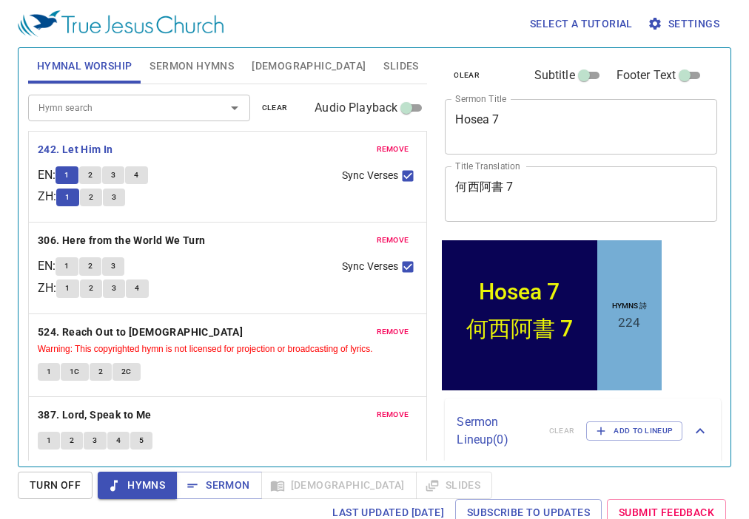
click at [92, 175] on span "2" at bounding box center [90, 175] width 4 height 13
click at [115, 173] on span "3" at bounding box center [113, 175] width 4 height 13
click at [138, 173] on span "4" at bounding box center [136, 175] width 4 height 13
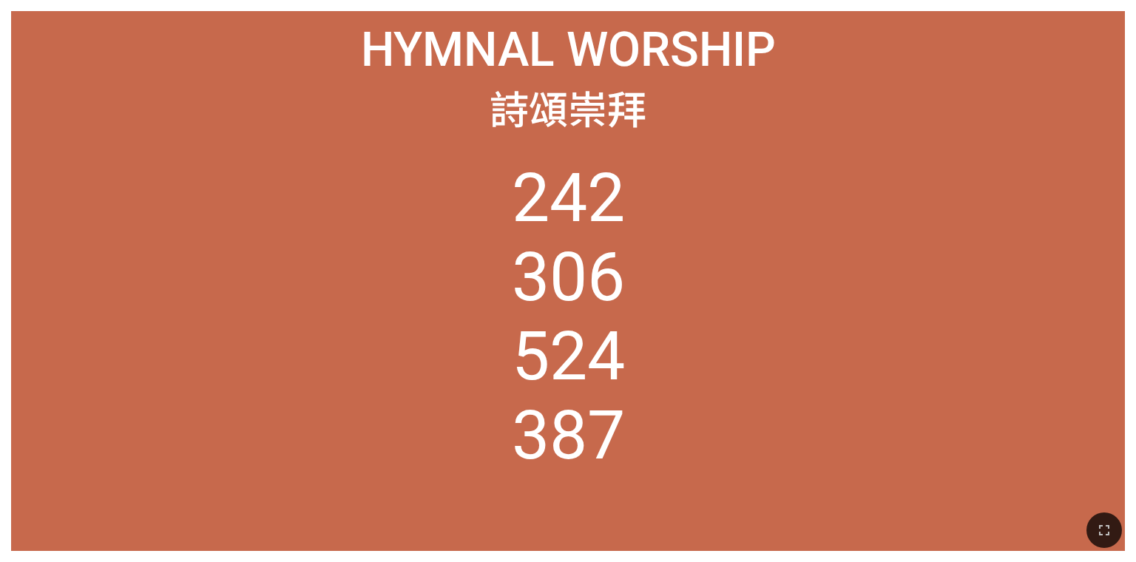
click at [1103, 530] on icon "button" at bounding box center [1105, 531] width 18 height 18
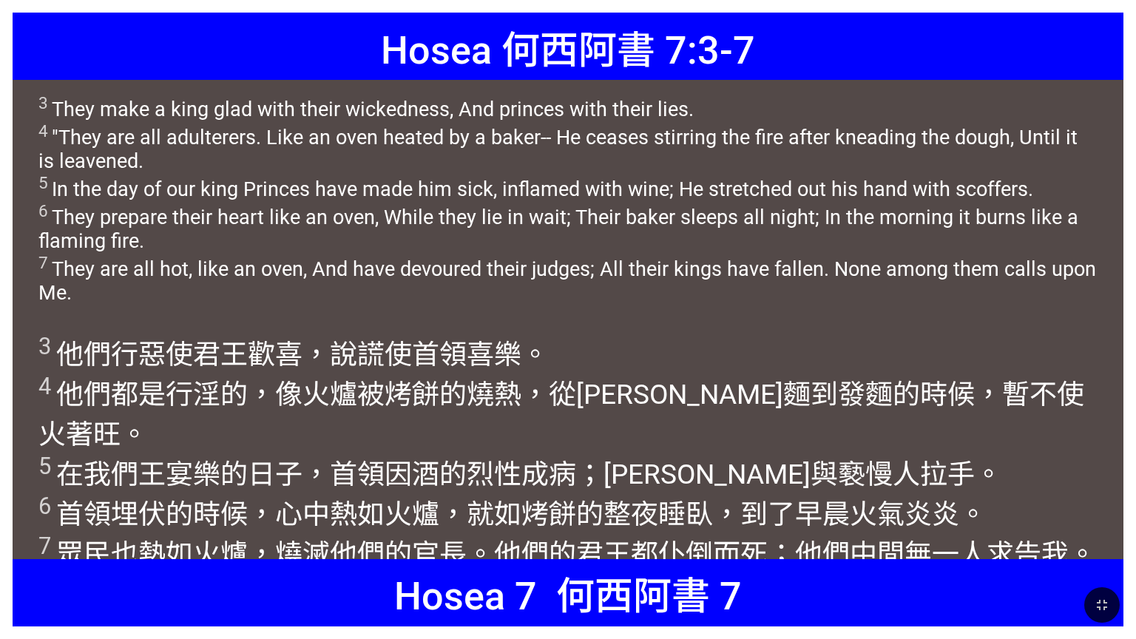
click at [505, 257] on span "3 They make a king glad with their wickedness, And princes with their lies. 4 "…" at bounding box center [568, 199] width 1060 height 212
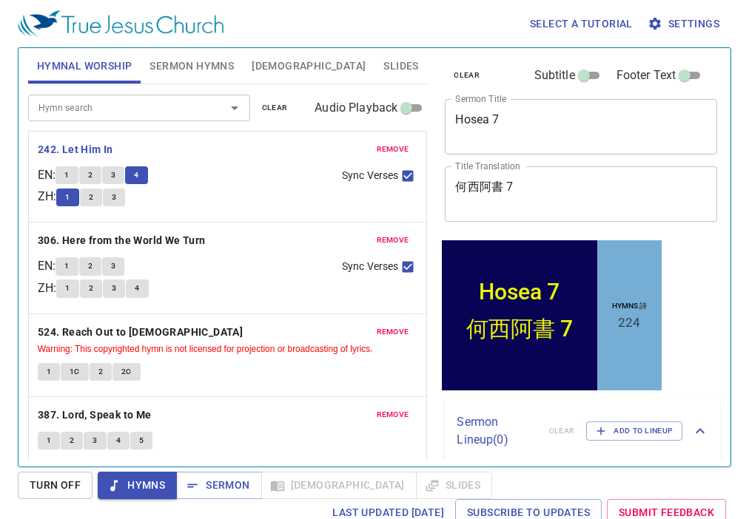
click at [140, 239] on b "306. Here from the World We Turn" at bounding box center [122, 241] width 168 height 18
click at [69, 266] on span "1" at bounding box center [66, 266] width 4 height 13
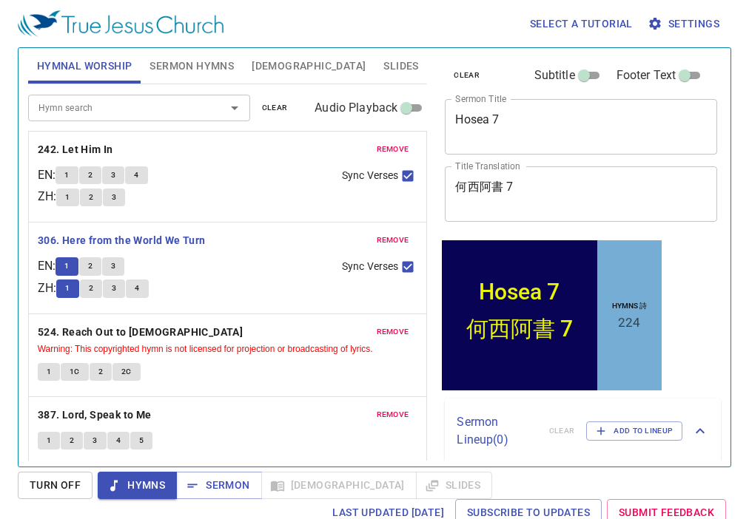
click at [90, 264] on button "2" at bounding box center [90, 266] width 22 height 18
click at [115, 266] on span "3" at bounding box center [113, 266] width 4 height 13
click at [115, 330] on b "524. Reach Out to [DEMOGRAPHIC_DATA]" at bounding box center [140, 332] width 205 height 18
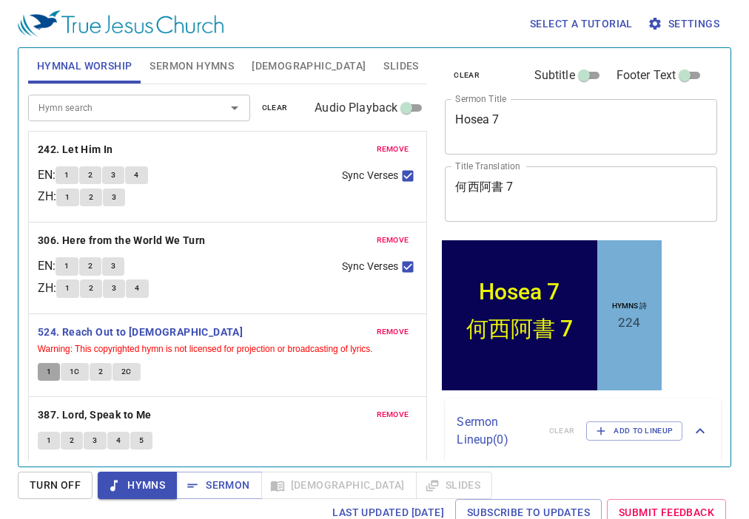
click at [50, 370] on span "1" at bounding box center [49, 371] width 4 height 13
click at [74, 374] on span "1C" at bounding box center [75, 371] width 10 height 13
click at [95, 369] on button "2" at bounding box center [101, 372] width 22 height 18
click at [129, 371] on span "2C" at bounding box center [126, 371] width 10 height 13
click at [96, 416] on b "387. Lord, Speak to Me" at bounding box center [95, 415] width 114 height 18
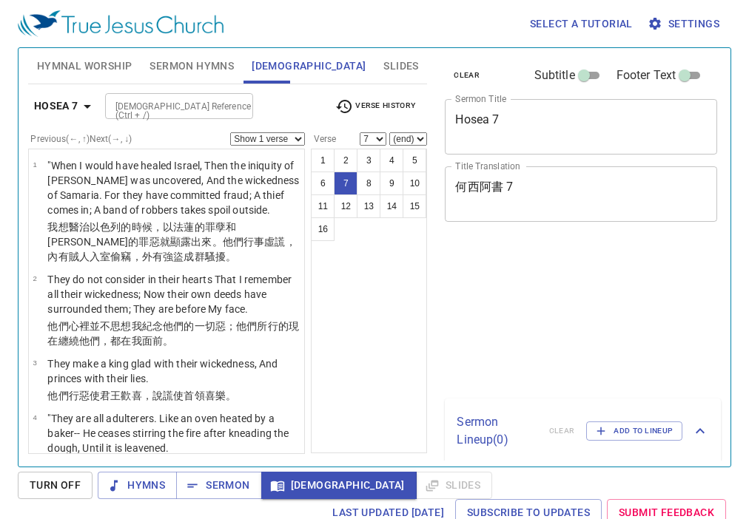
select select "7"
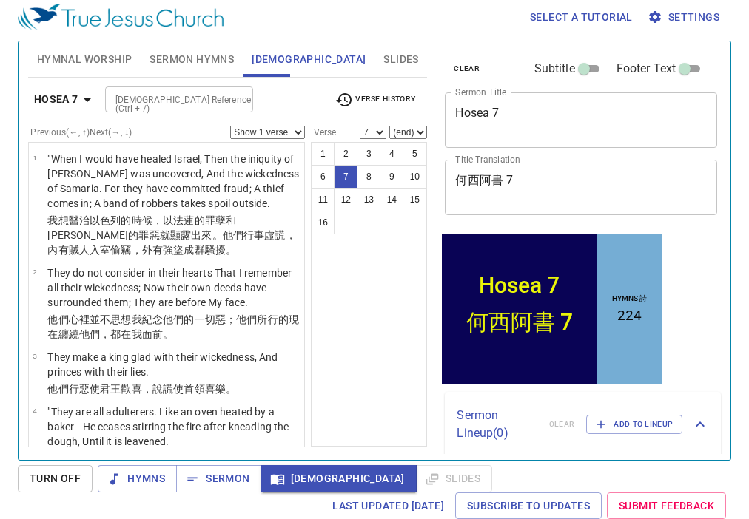
scroll to position [311, 0]
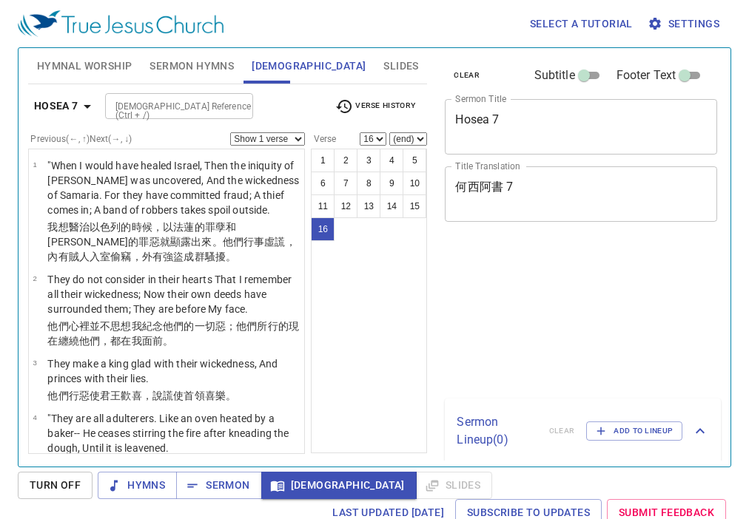
select select "16"
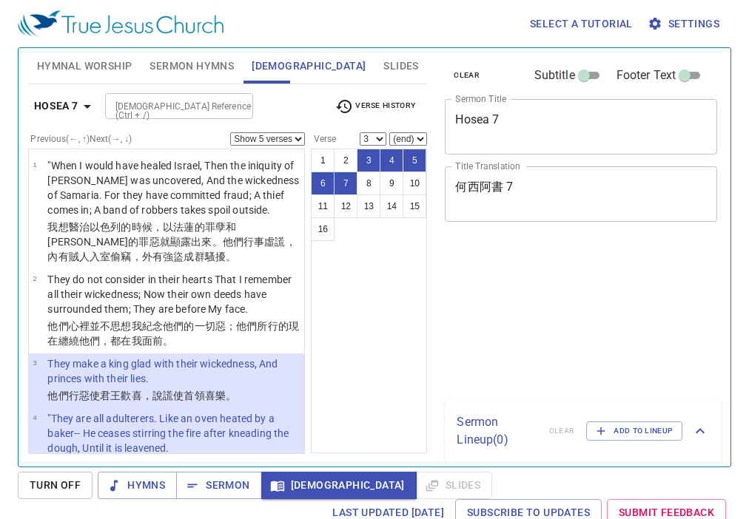
select select "5"
select select "3"
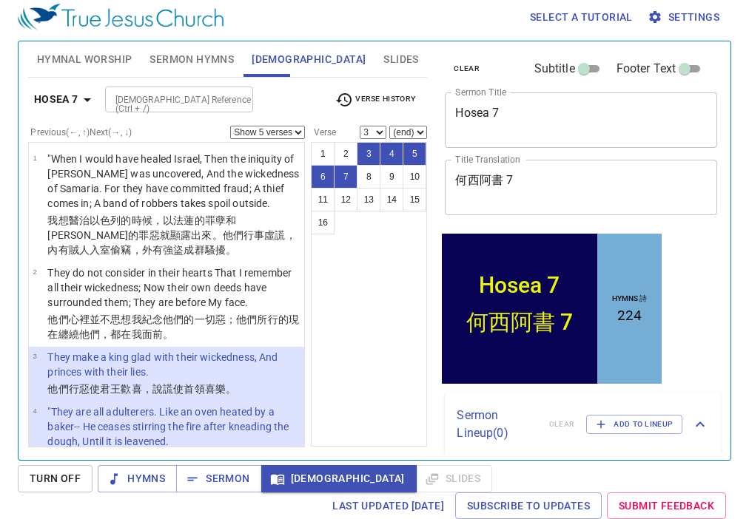
scroll to position [213, 0]
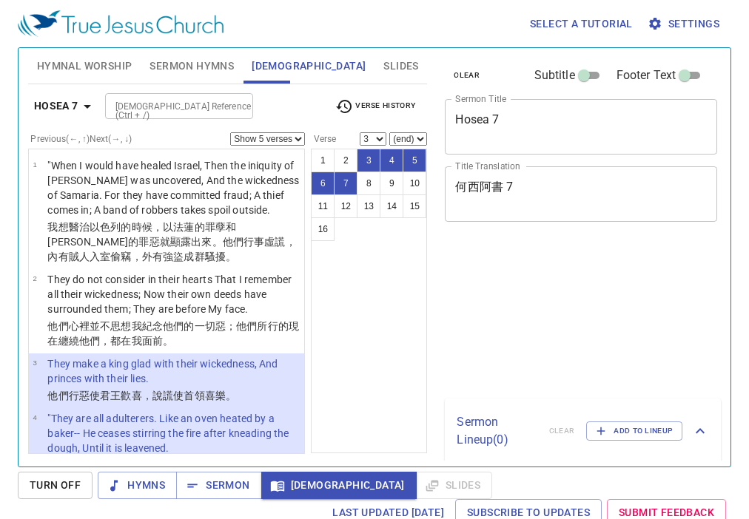
select select "5"
select select "3"
select select "5"
select select "3"
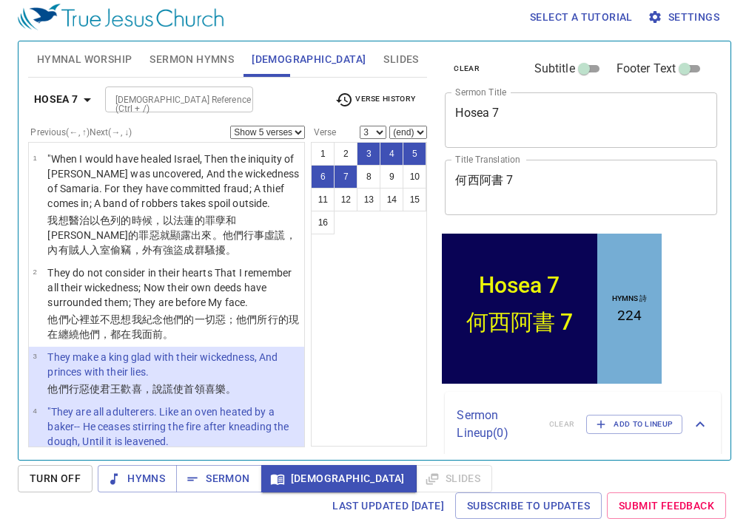
scroll to position [213, 0]
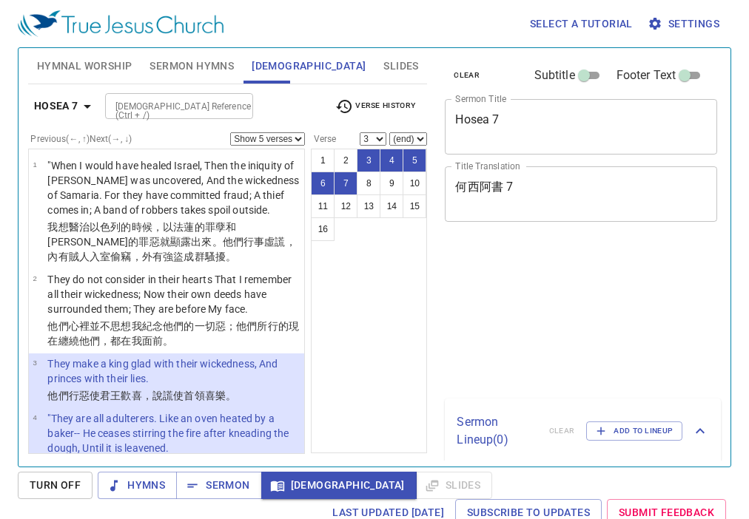
select select "5"
select select "3"
select select "5"
select select "3"
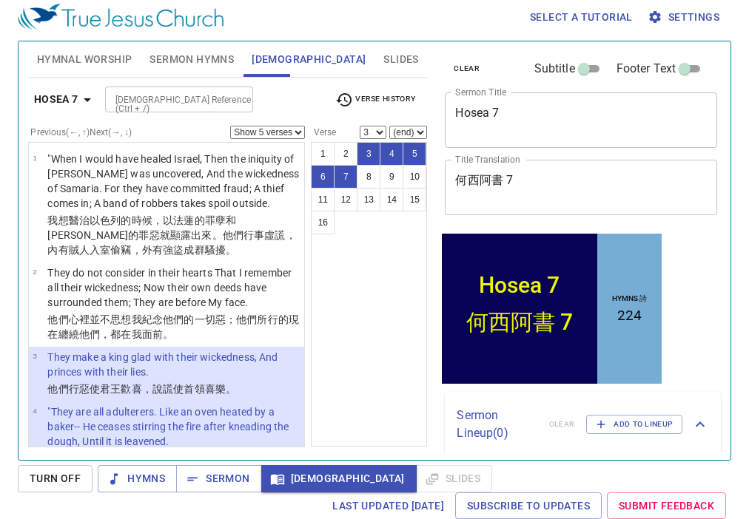
scroll to position [213, 0]
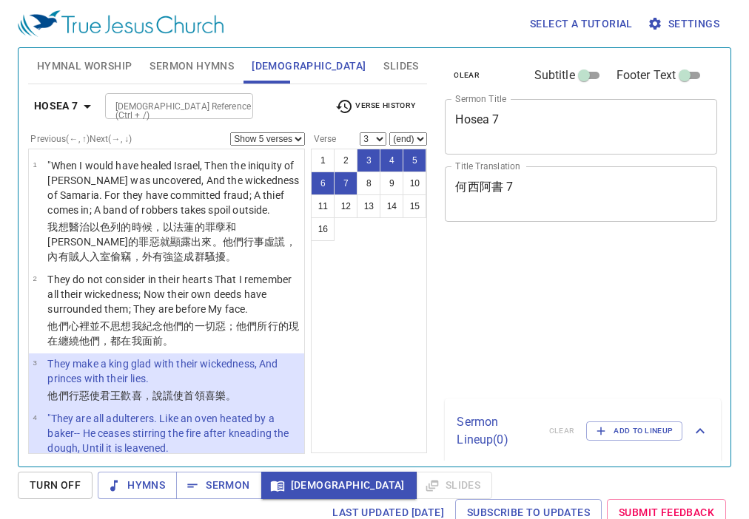
select select "5"
select select "3"
select select "5"
select select "3"
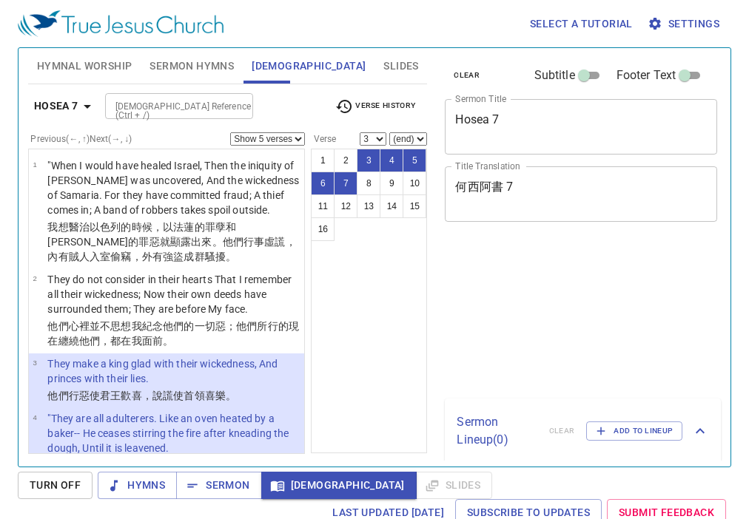
scroll to position [7, 0]
select select "5"
select select "3"
select select "5"
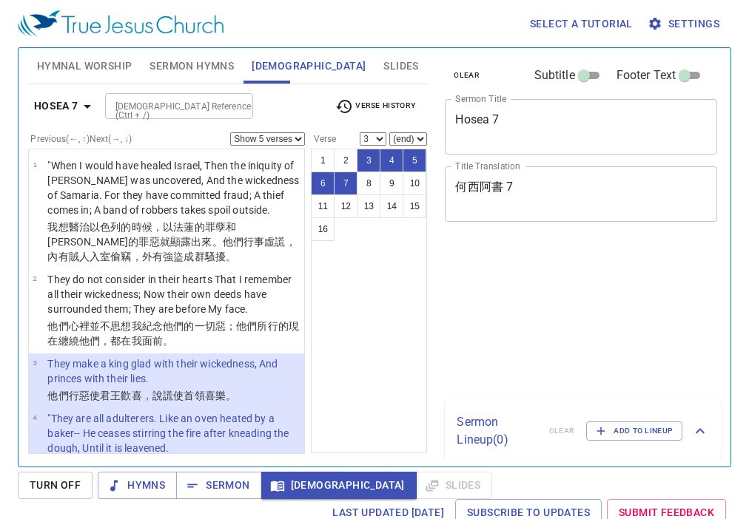
select select "3"
